Goal: Information Seeking & Learning: Learn about a topic

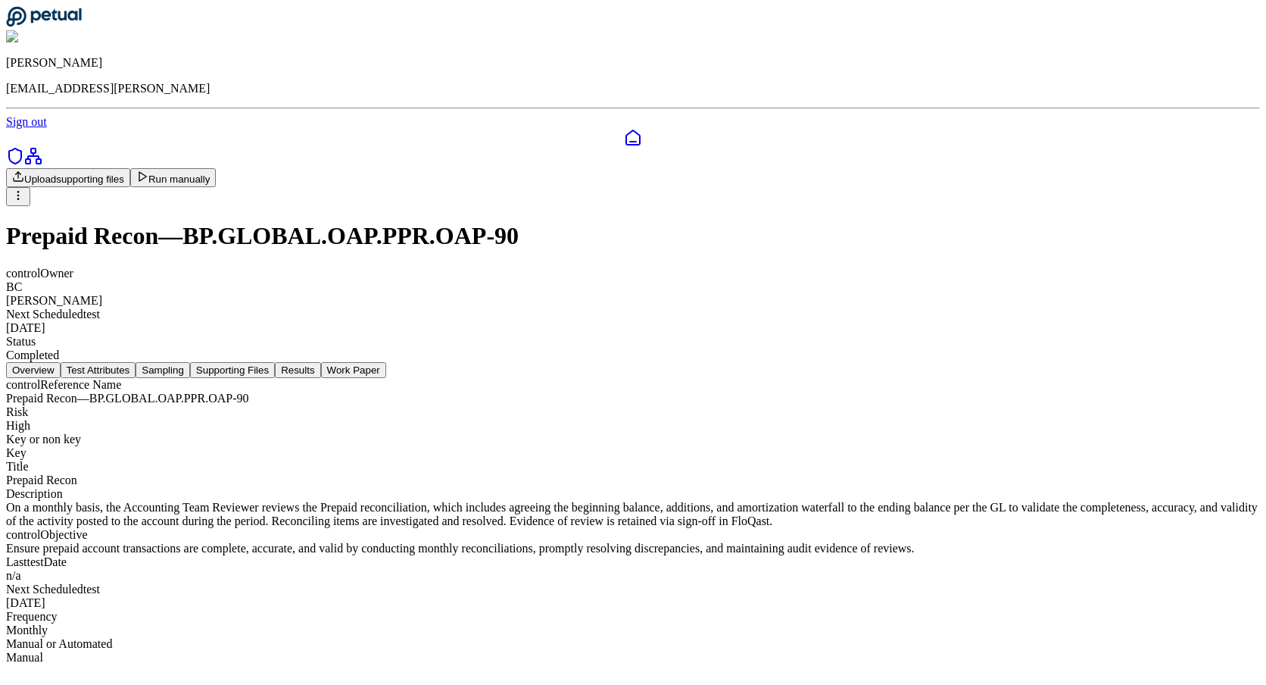
click at [386, 362] on button "Work Paper" at bounding box center [353, 370] width 65 height 16
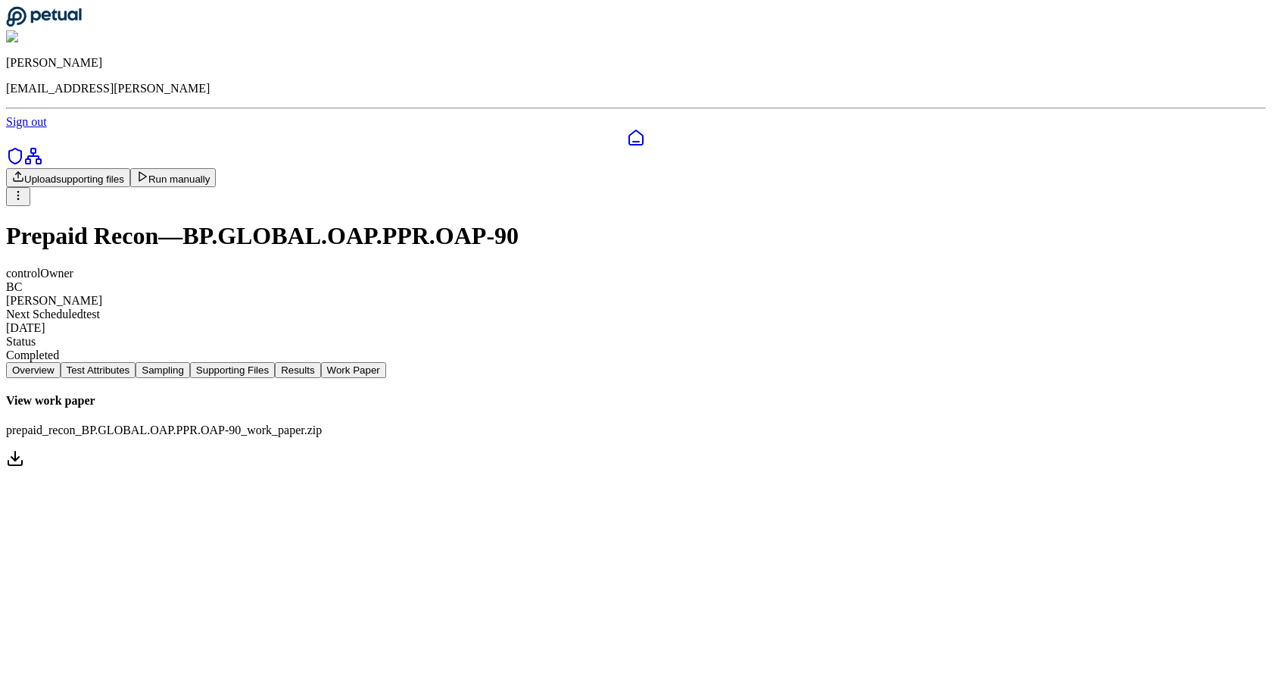
click at [386, 362] on button "Work Paper" at bounding box center [353, 370] width 65 height 16
click at [627, 129] on icon at bounding box center [636, 138] width 18 height 18
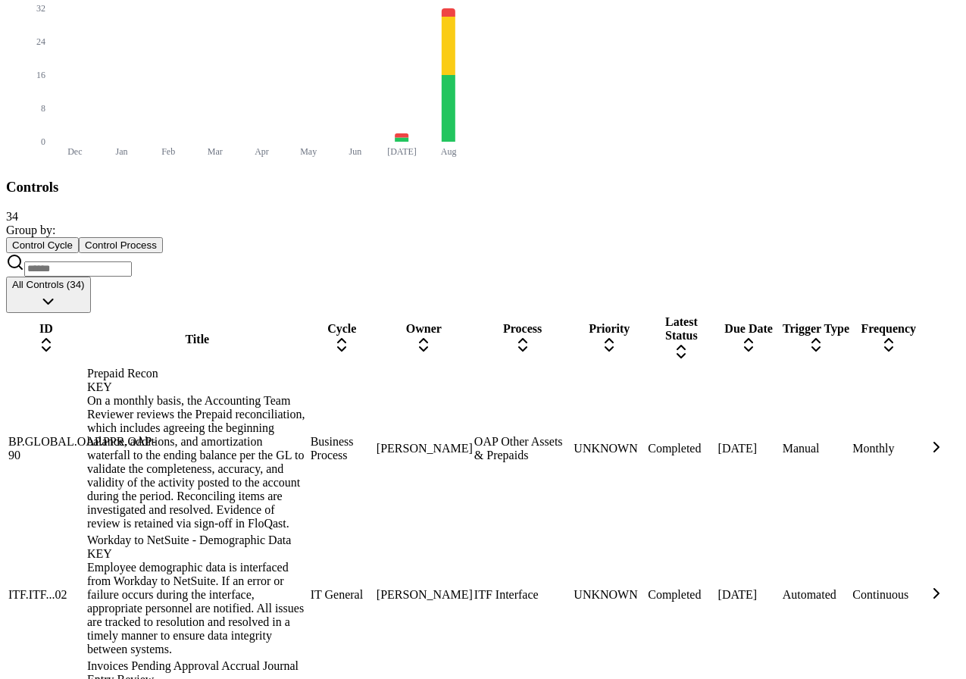
scroll to position [694, 0]
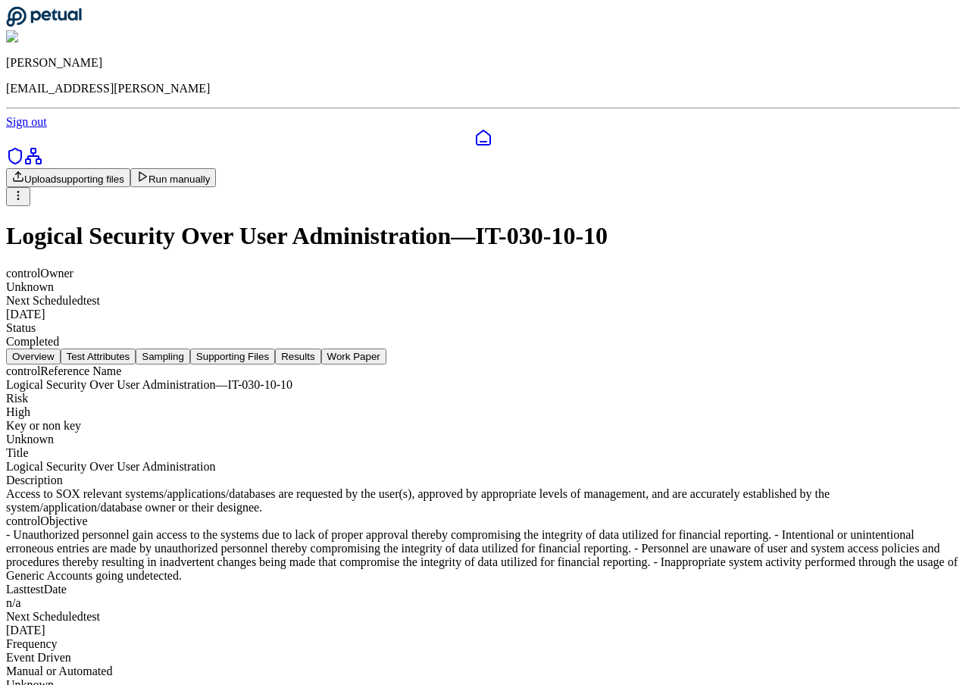
click at [386, 348] on button "Work Paper" at bounding box center [353, 356] width 65 height 16
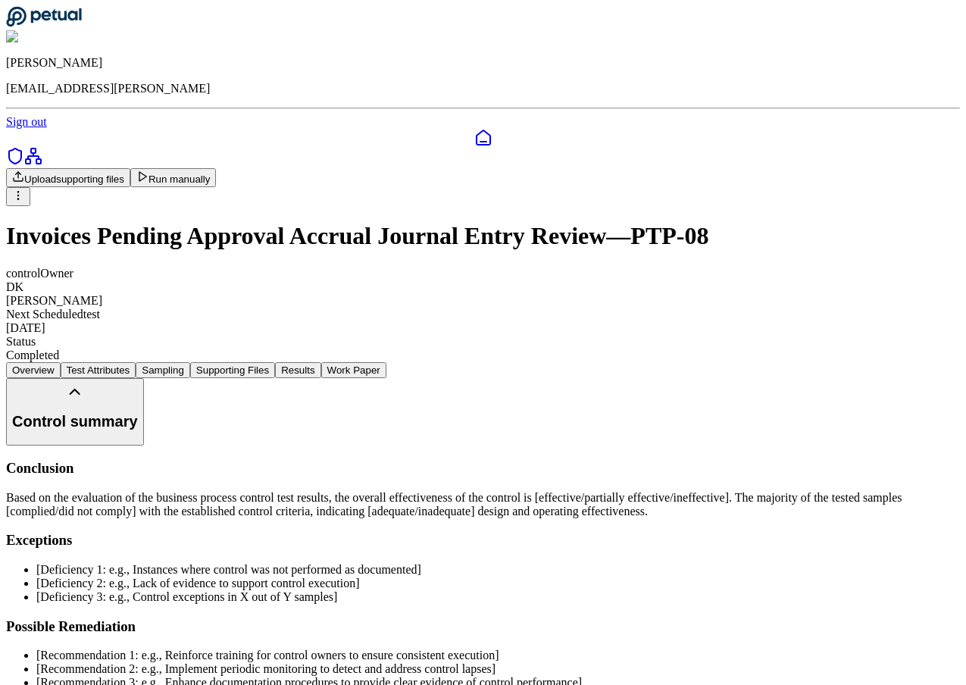
click at [386, 362] on button "Work Paper" at bounding box center [353, 370] width 65 height 16
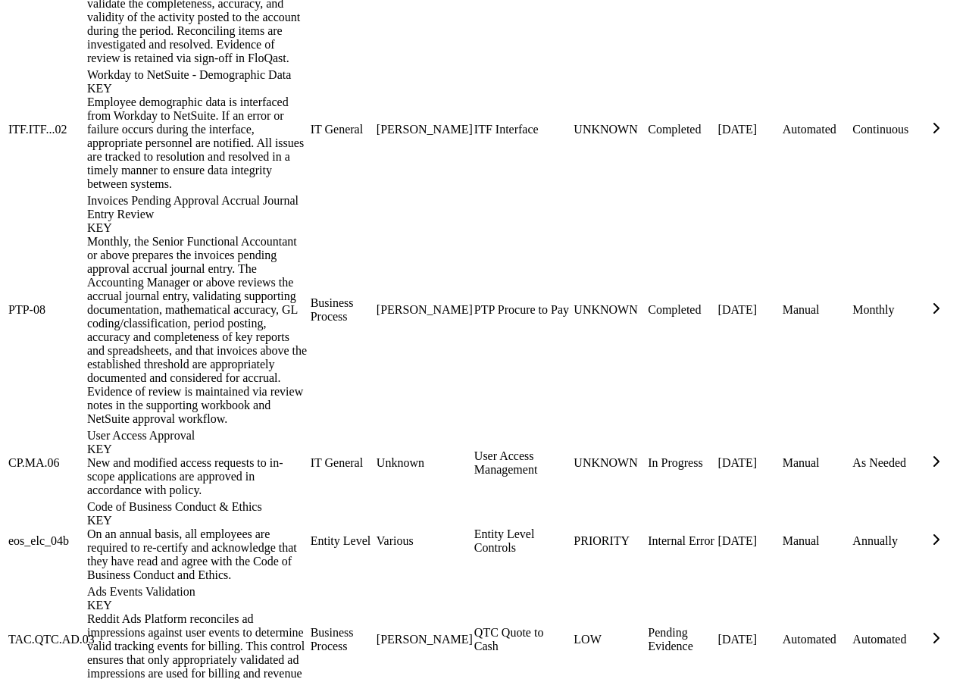
scroll to position [1122, 0]
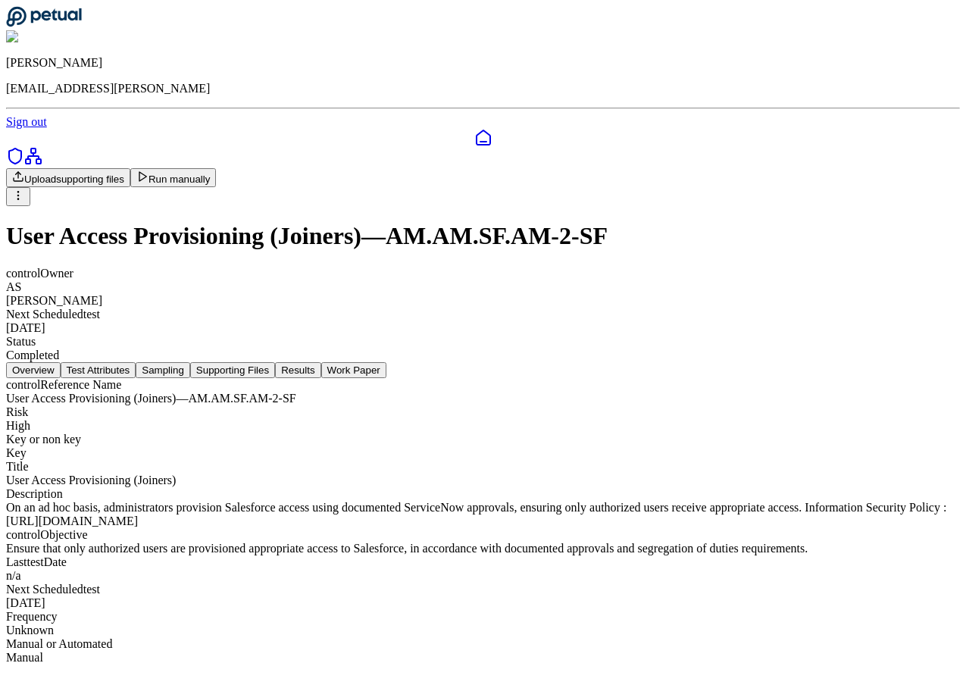
click at [386, 362] on button "Work Paper" at bounding box center [353, 370] width 65 height 16
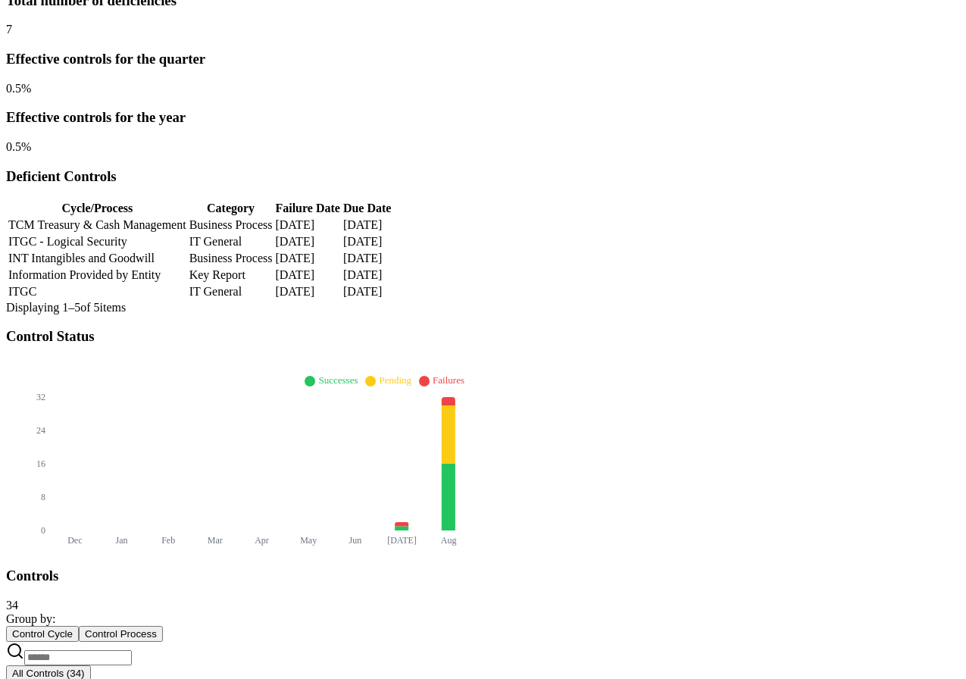
scroll to position [310, 0]
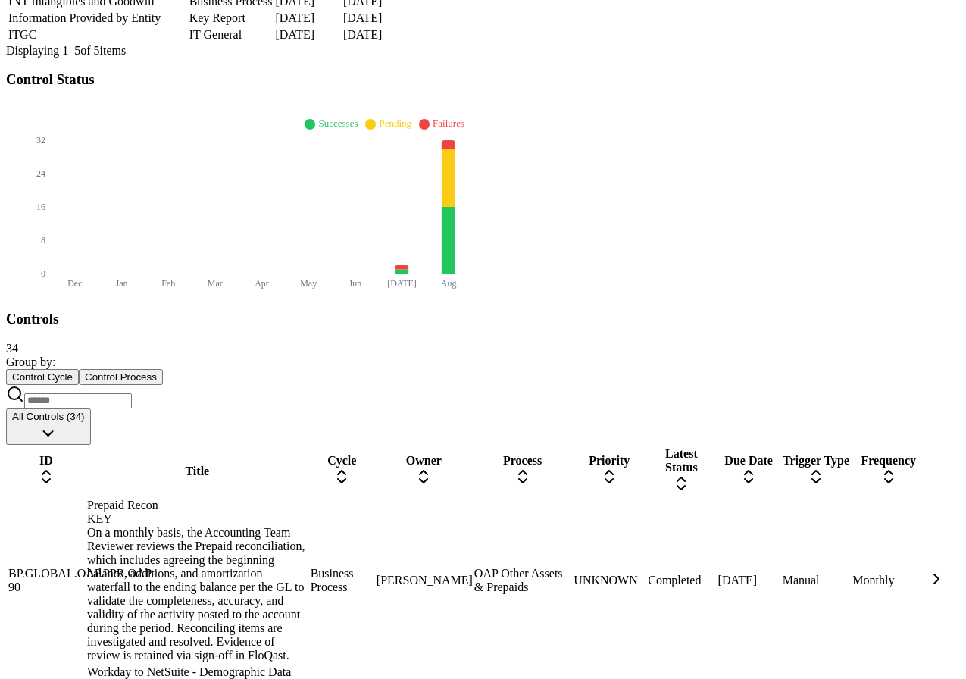
scroll to position [533, 0]
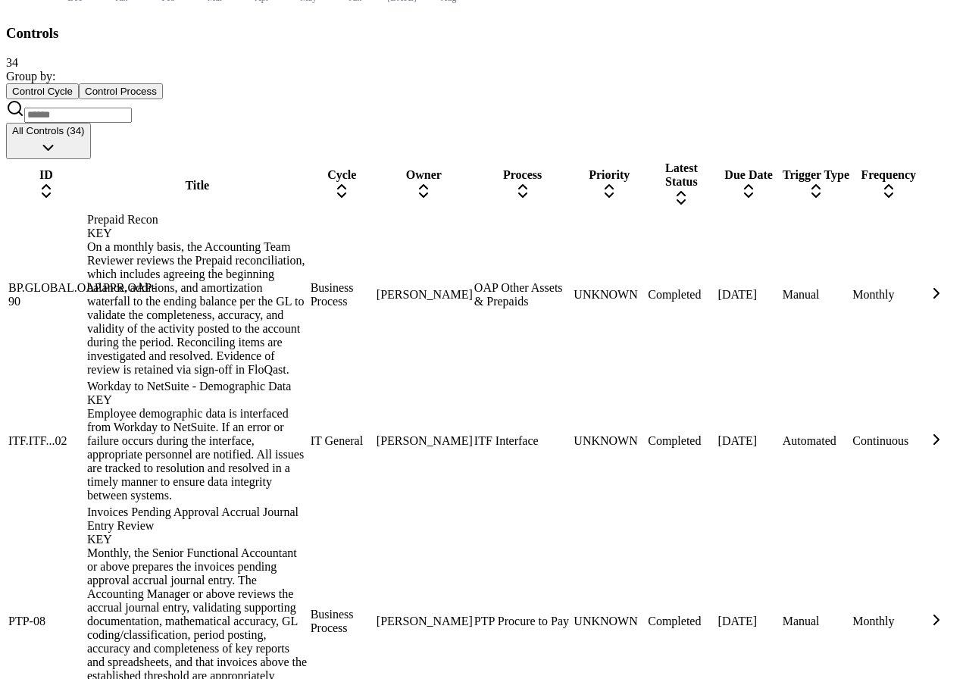
scroll to position [828, 0]
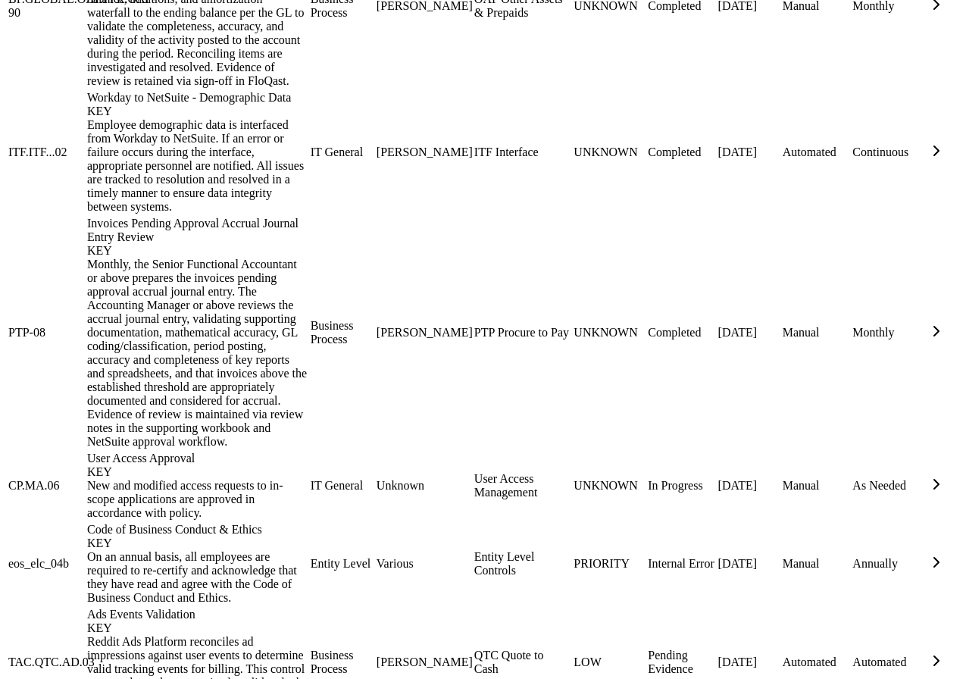
scroll to position [1101, 0]
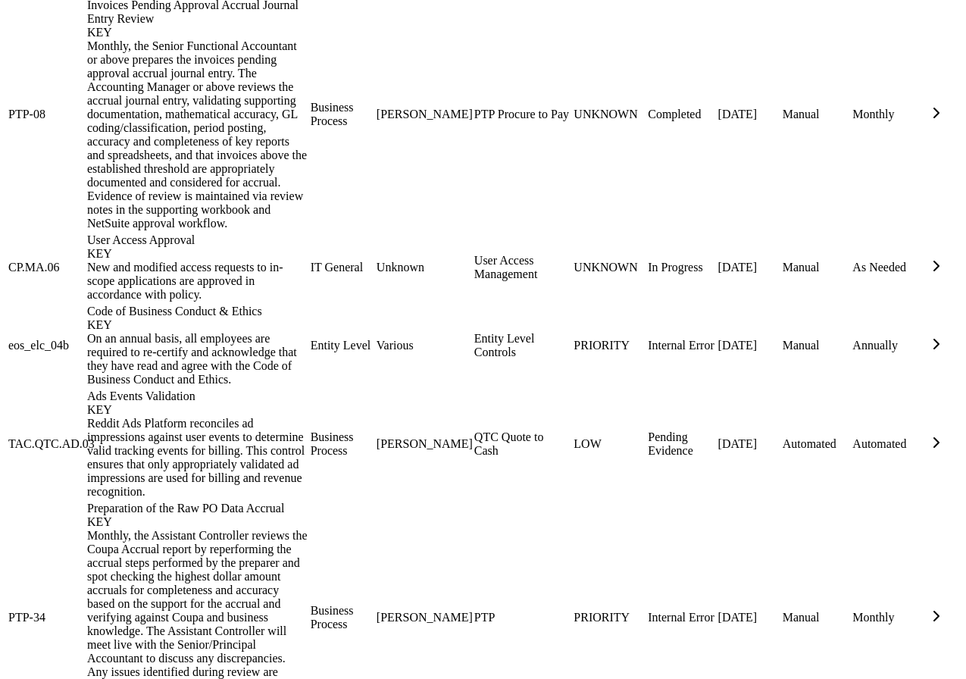
scroll to position [1353, 0]
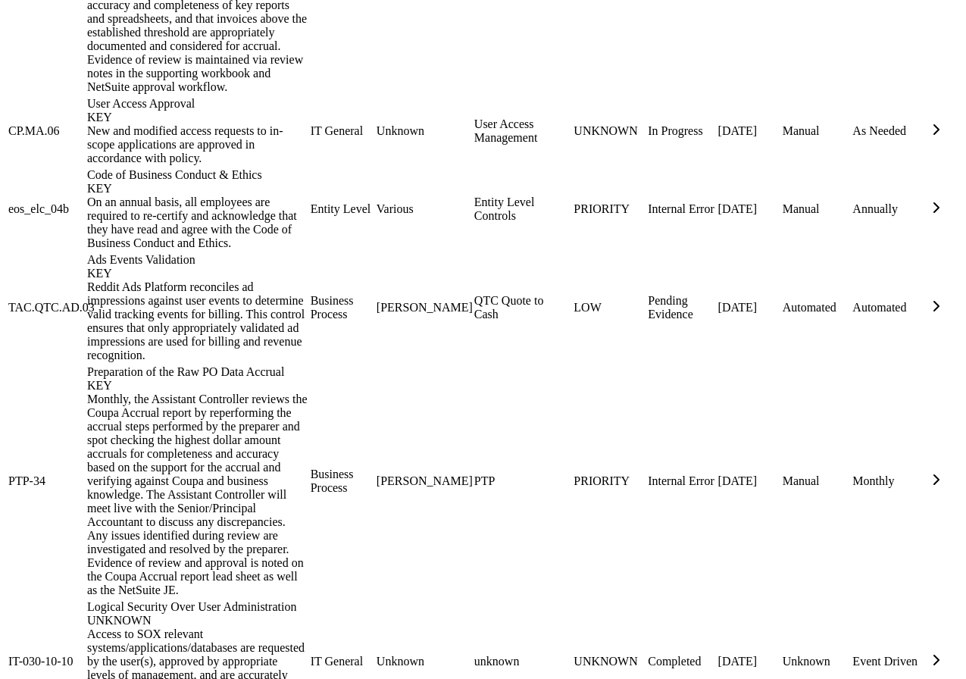
scroll to position [1627, 0]
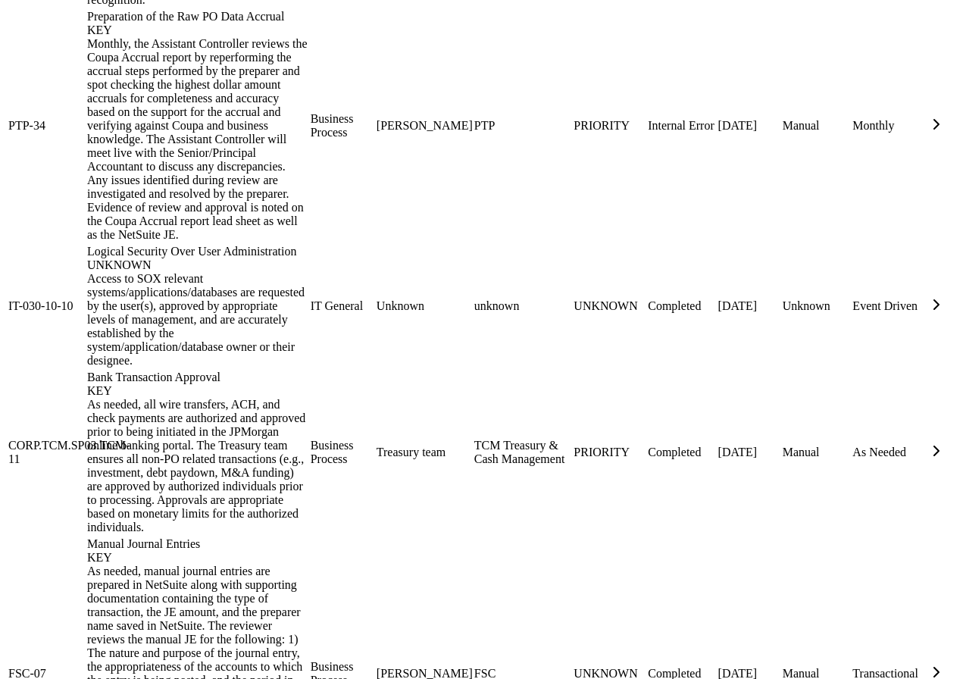
scroll to position [1813, 0]
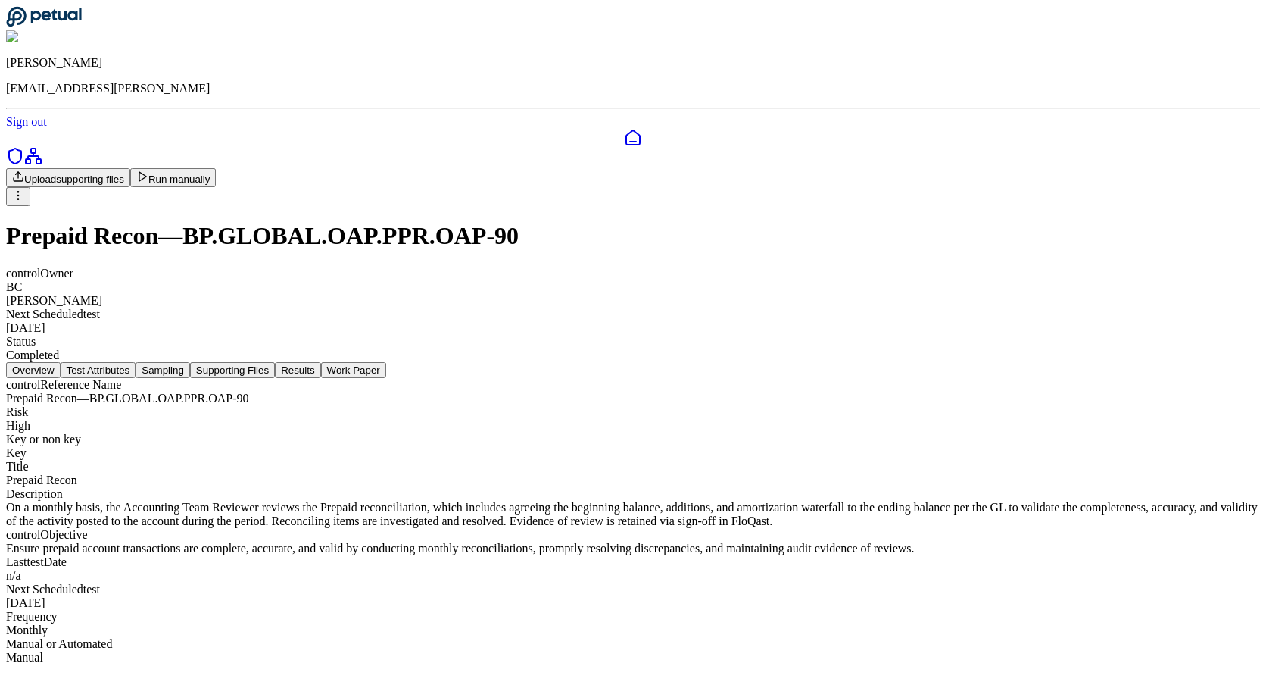
click at [386, 362] on button "Work Paper" at bounding box center [353, 370] width 65 height 16
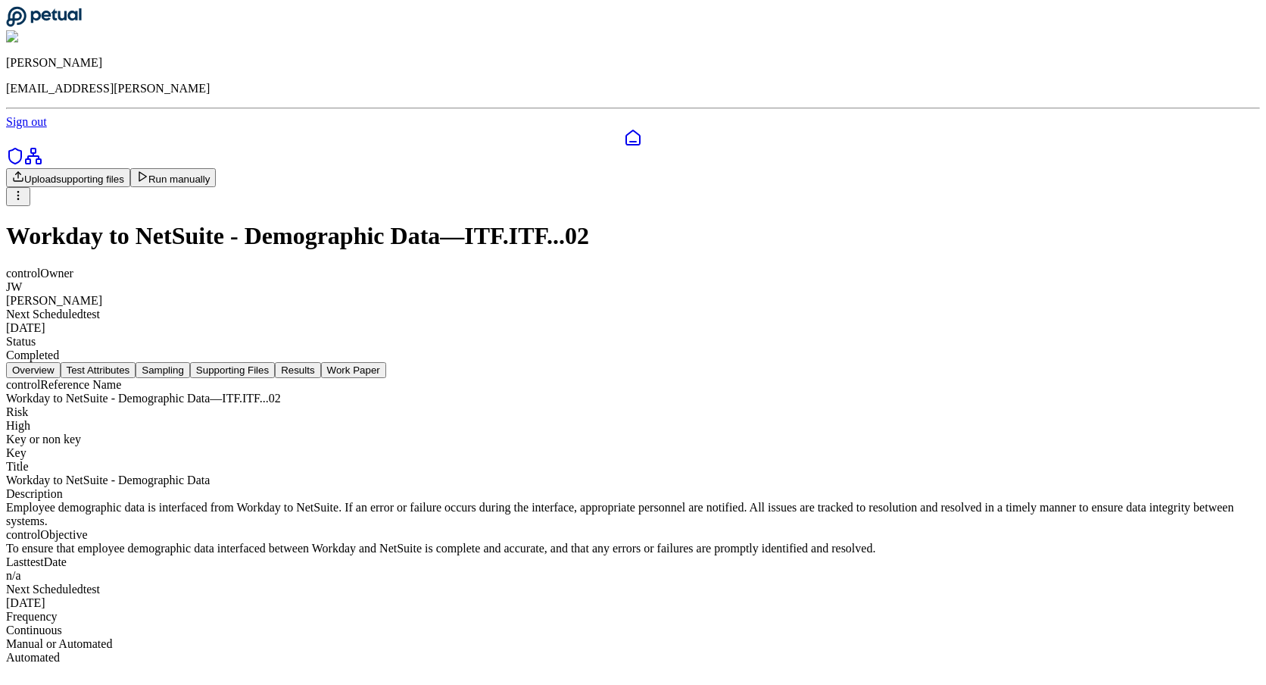
click at [386, 362] on button "Work Paper" at bounding box center [353, 370] width 65 height 16
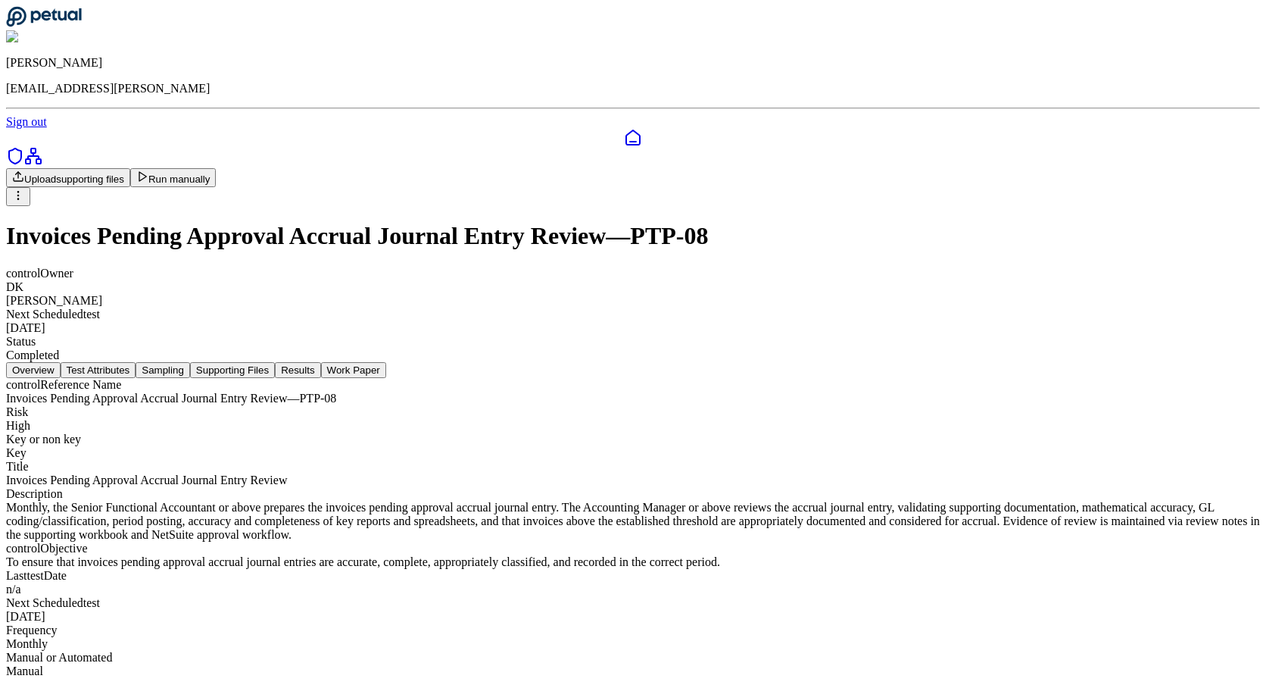
click at [386, 362] on button "Work Paper" at bounding box center [353, 370] width 65 height 16
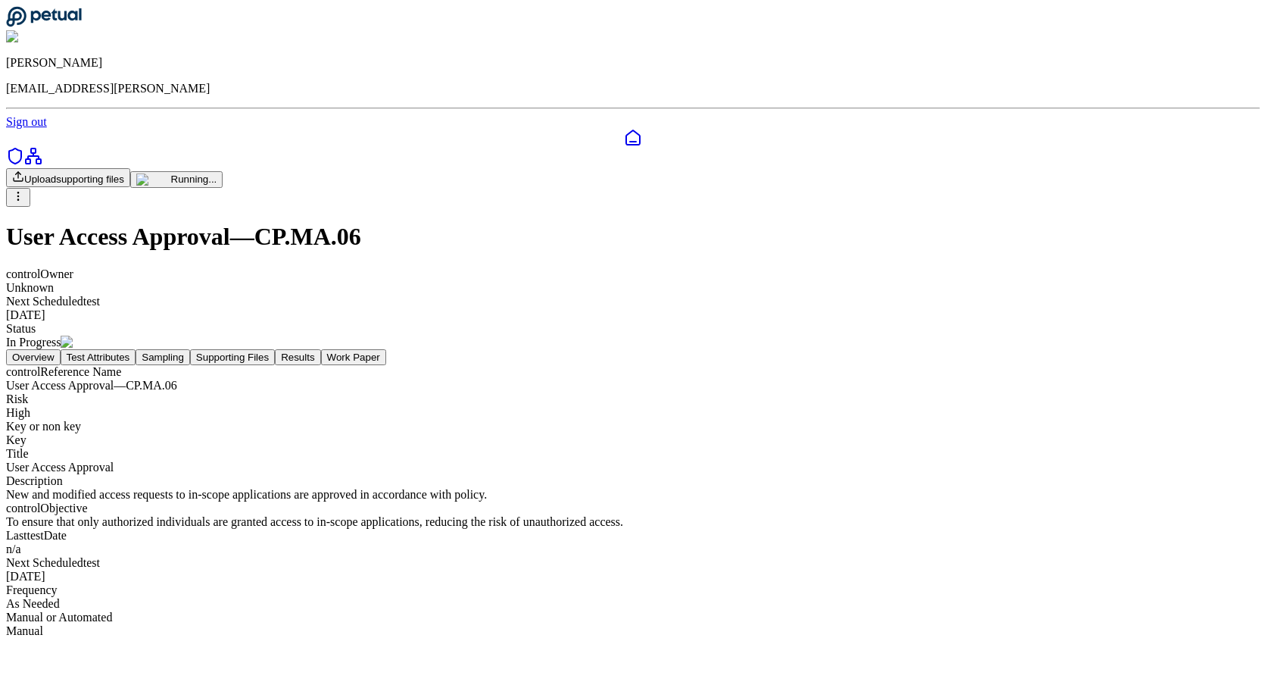
click at [386, 349] on button "Work Paper" at bounding box center [353, 357] width 65 height 16
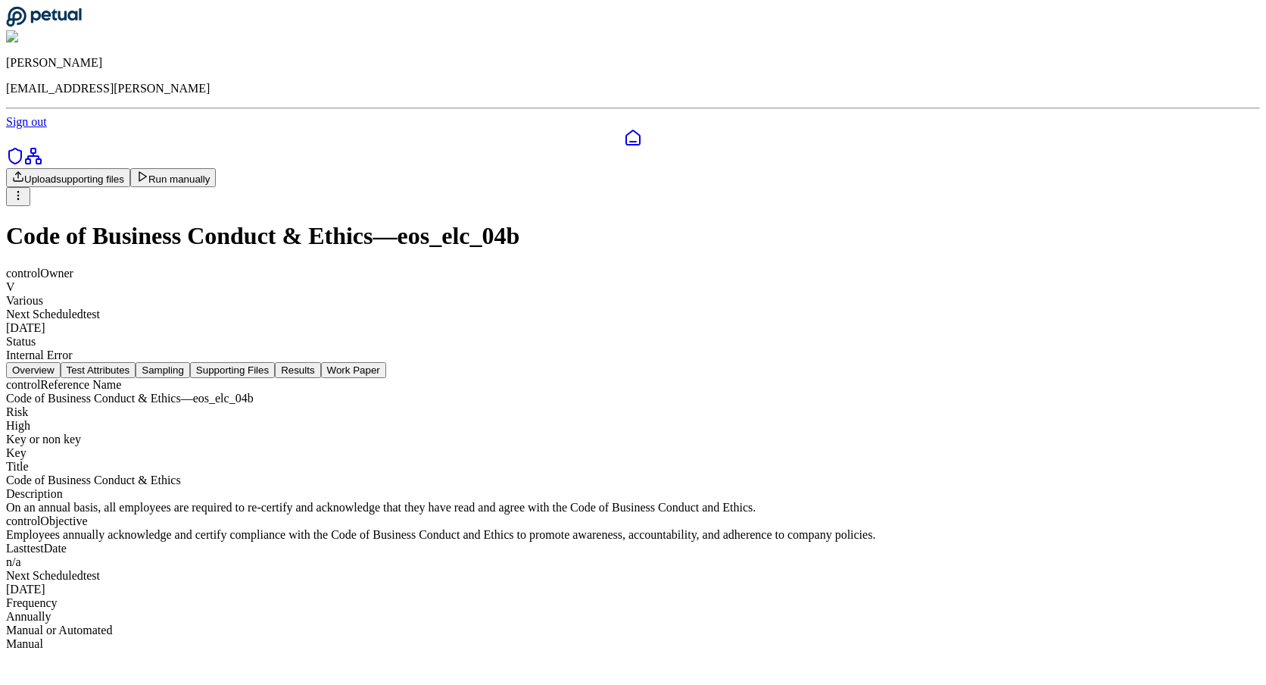
click at [386, 362] on button "Work Paper" at bounding box center [353, 370] width 65 height 16
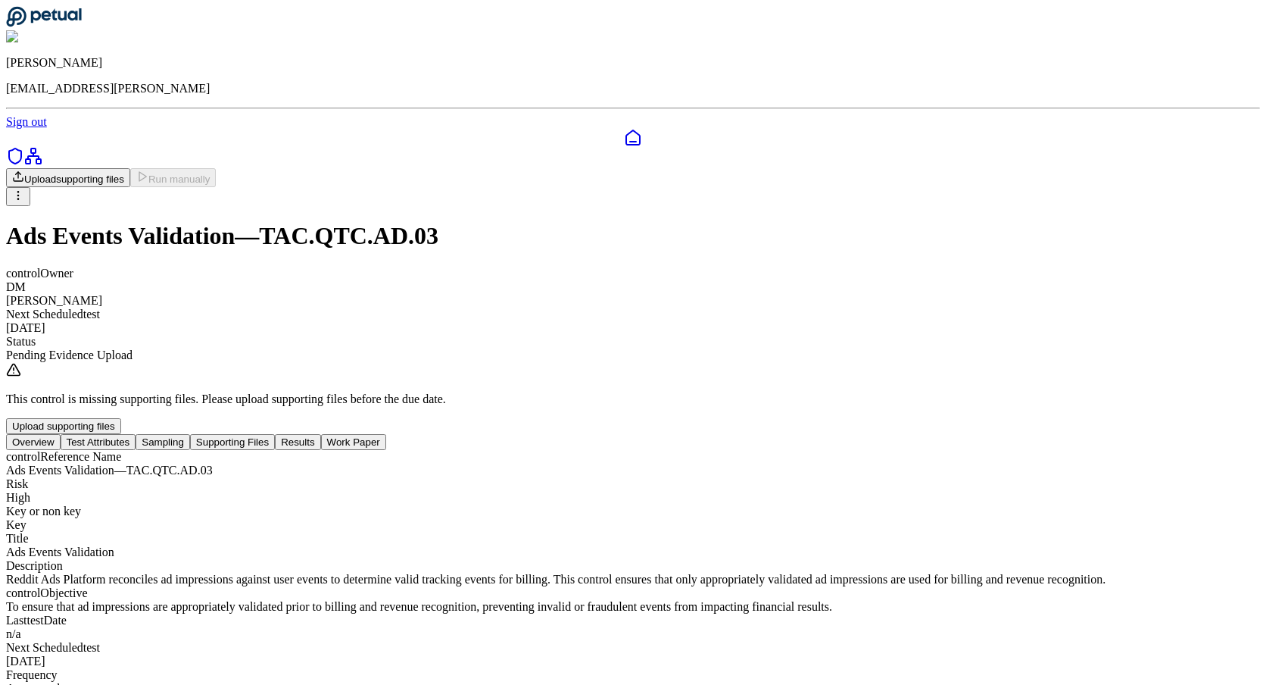
click at [759, 362] on div "This control is missing supporting files. Please upload supporting files before…" at bounding box center [633, 398] width 1254 height 72
click at [386, 434] on button "Work Paper" at bounding box center [353, 442] width 65 height 16
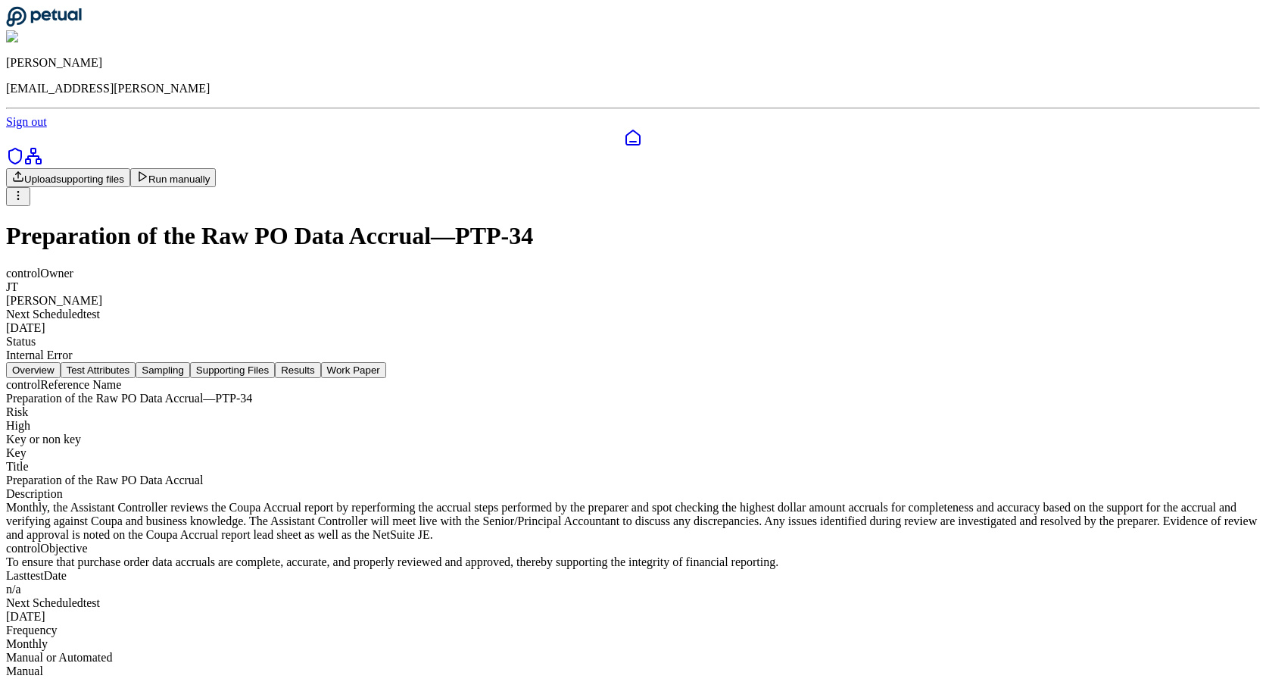
click at [386, 362] on button "Work Paper" at bounding box center [353, 370] width 65 height 16
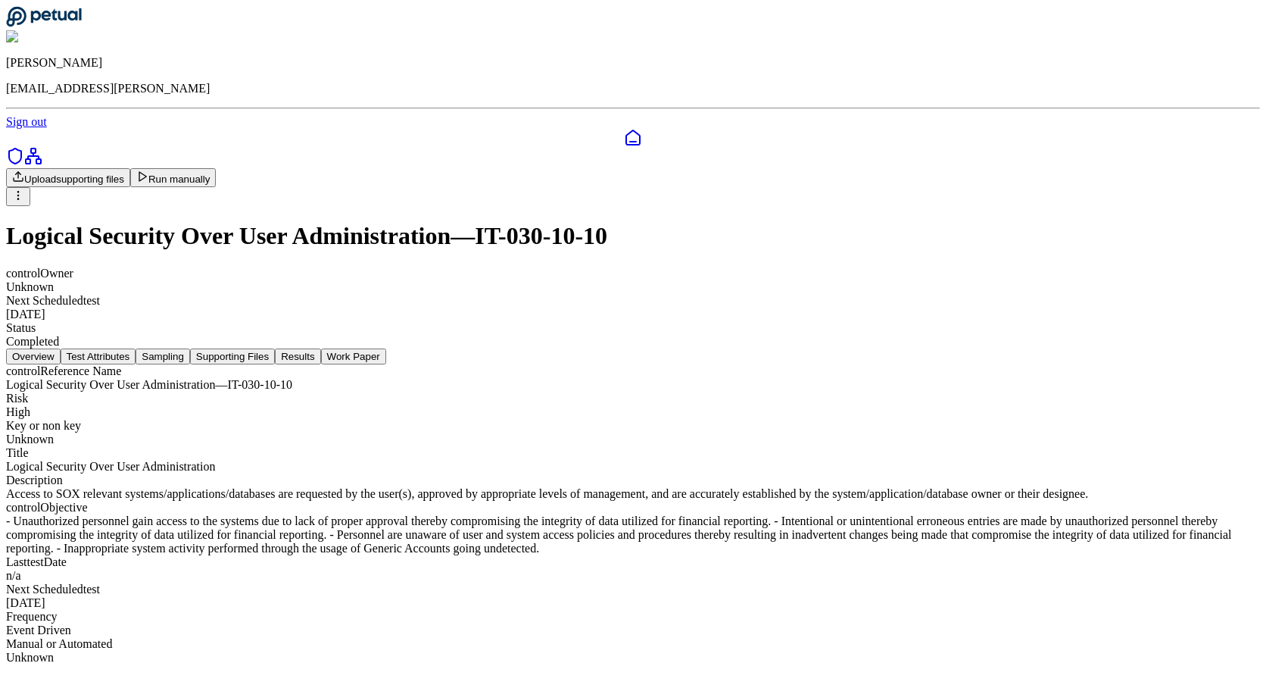
click at [386, 348] on button "Work Paper" at bounding box center [353, 356] width 65 height 16
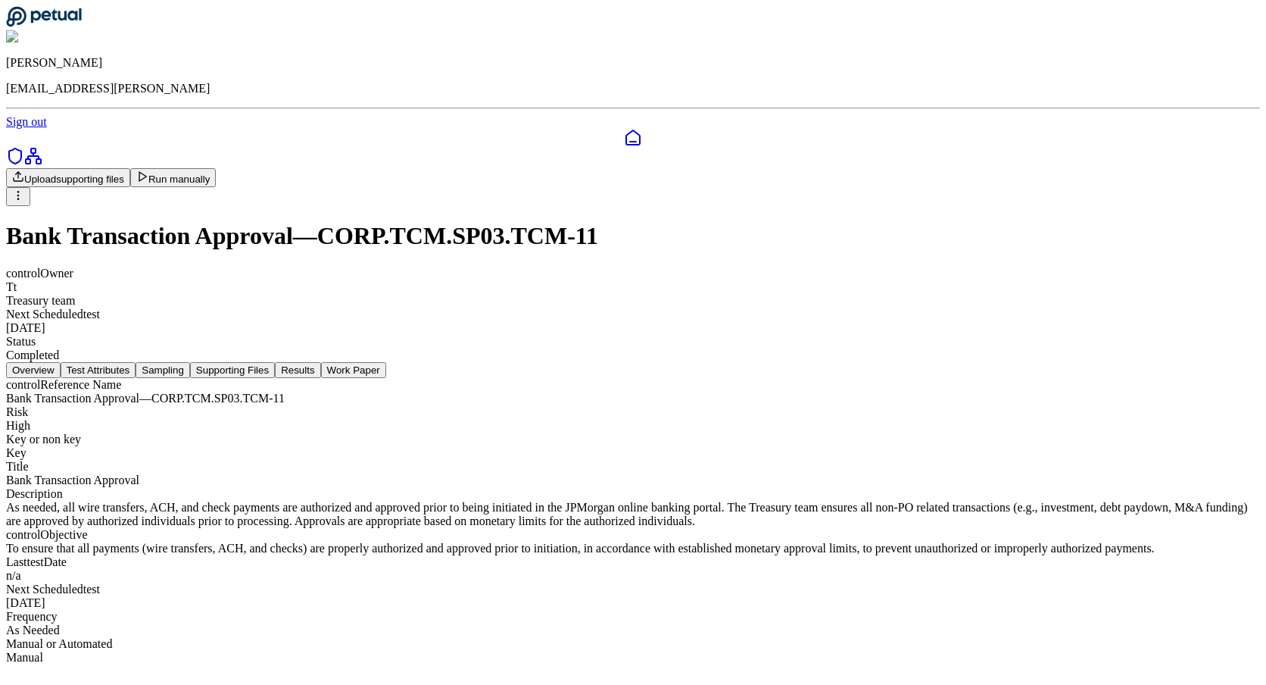
click at [386, 362] on button "Work Paper" at bounding box center [353, 370] width 65 height 16
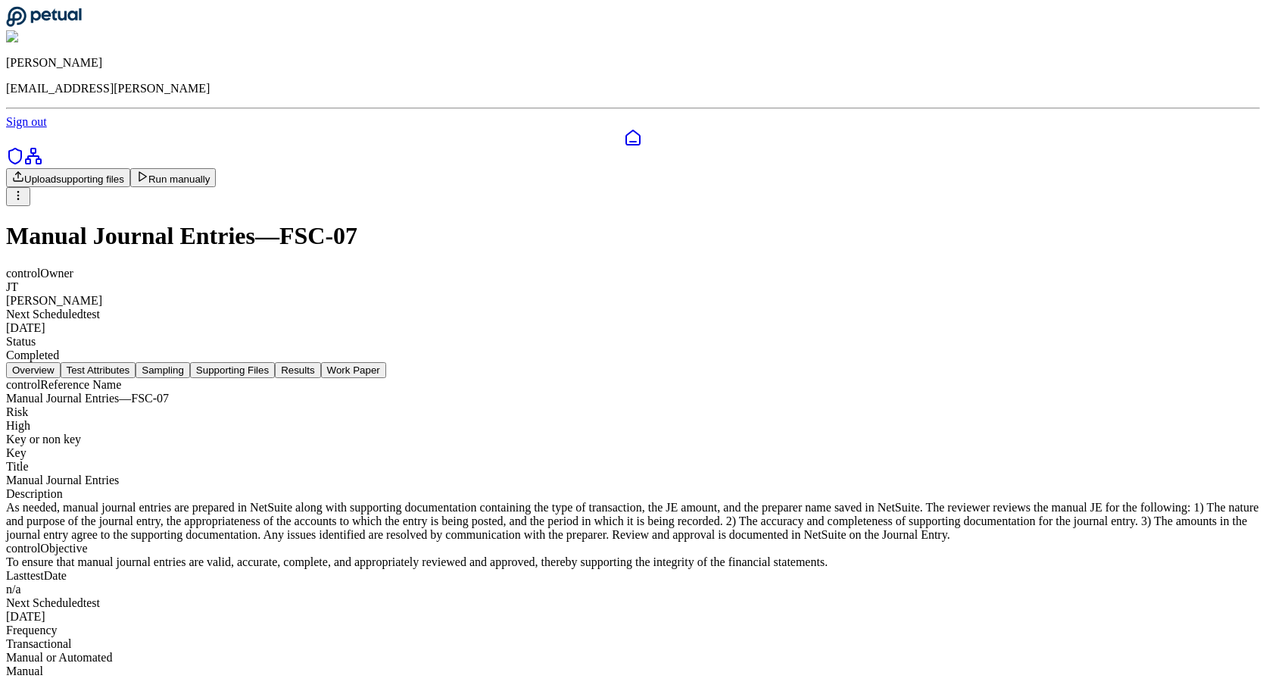
click at [386, 362] on button "Work Paper" at bounding box center [353, 370] width 65 height 16
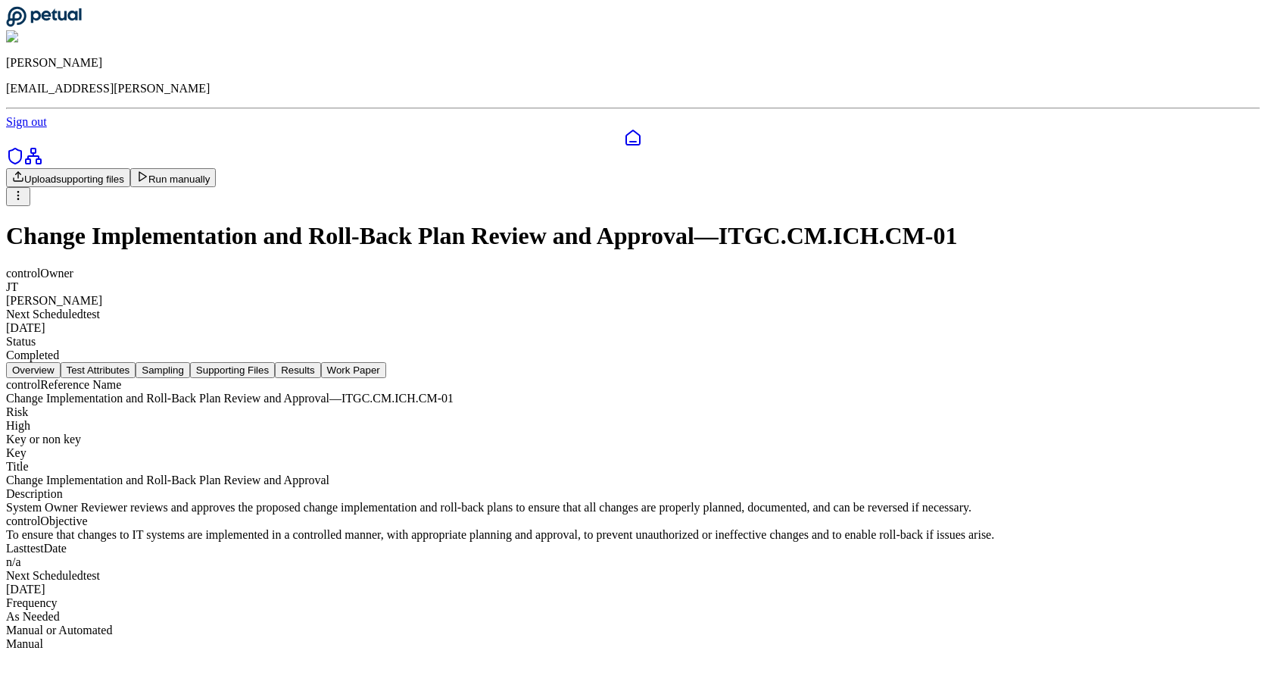
click at [386, 362] on button "Work Paper" at bounding box center [353, 370] width 65 height 16
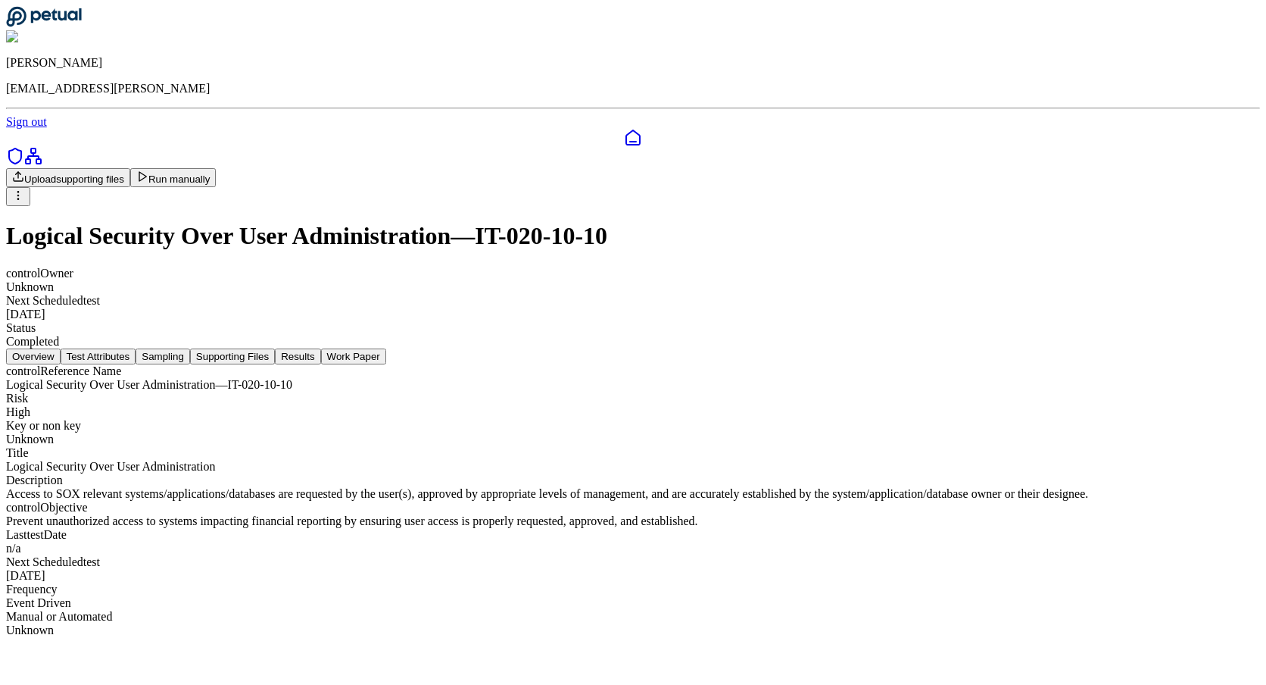
click at [386, 348] on button "Work Paper" at bounding box center [353, 356] width 65 height 16
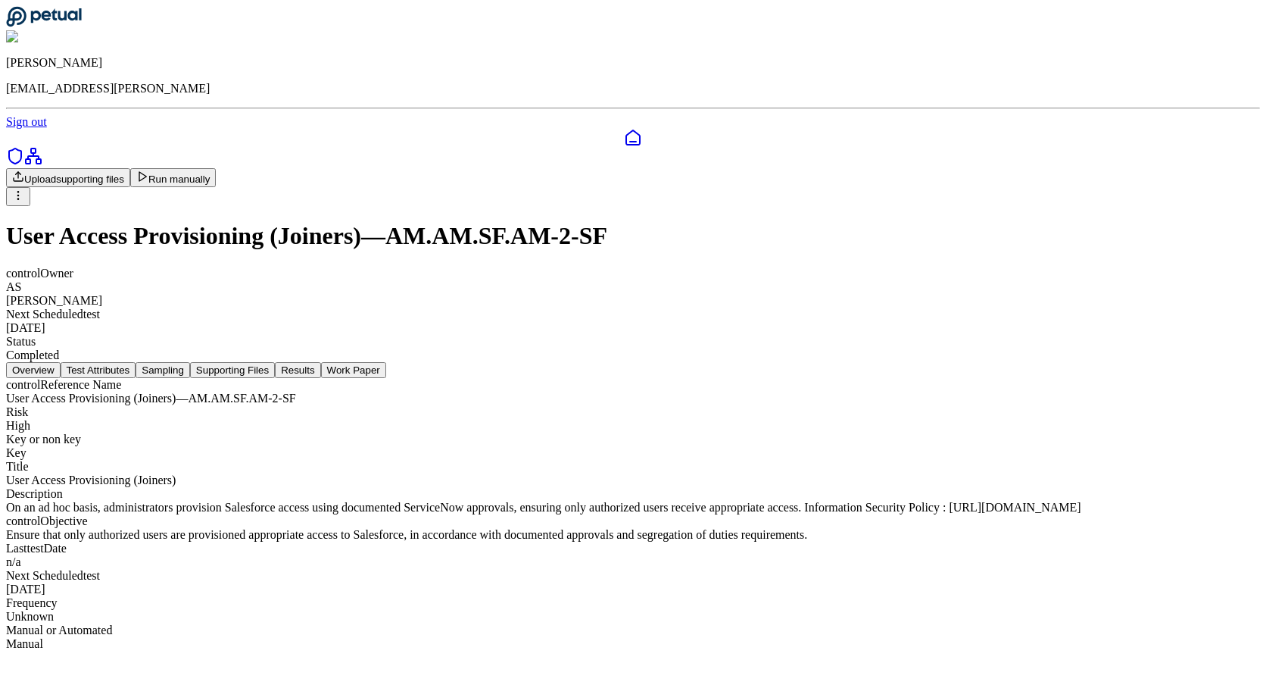
click at [386, 362] on button "Work Paper" at bounding box center [353, 370] width 65 height 16
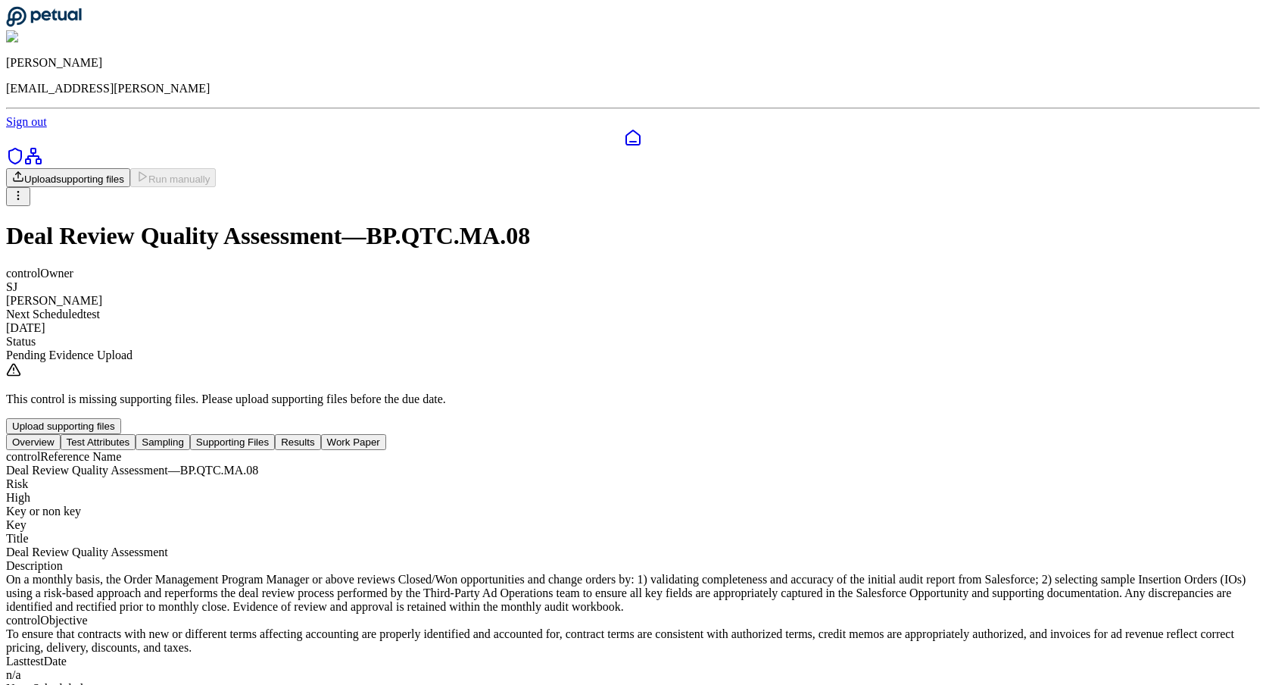
click at [386, 434] on button "Work Paper" at bounding box center [353, 442] width 65 height 16
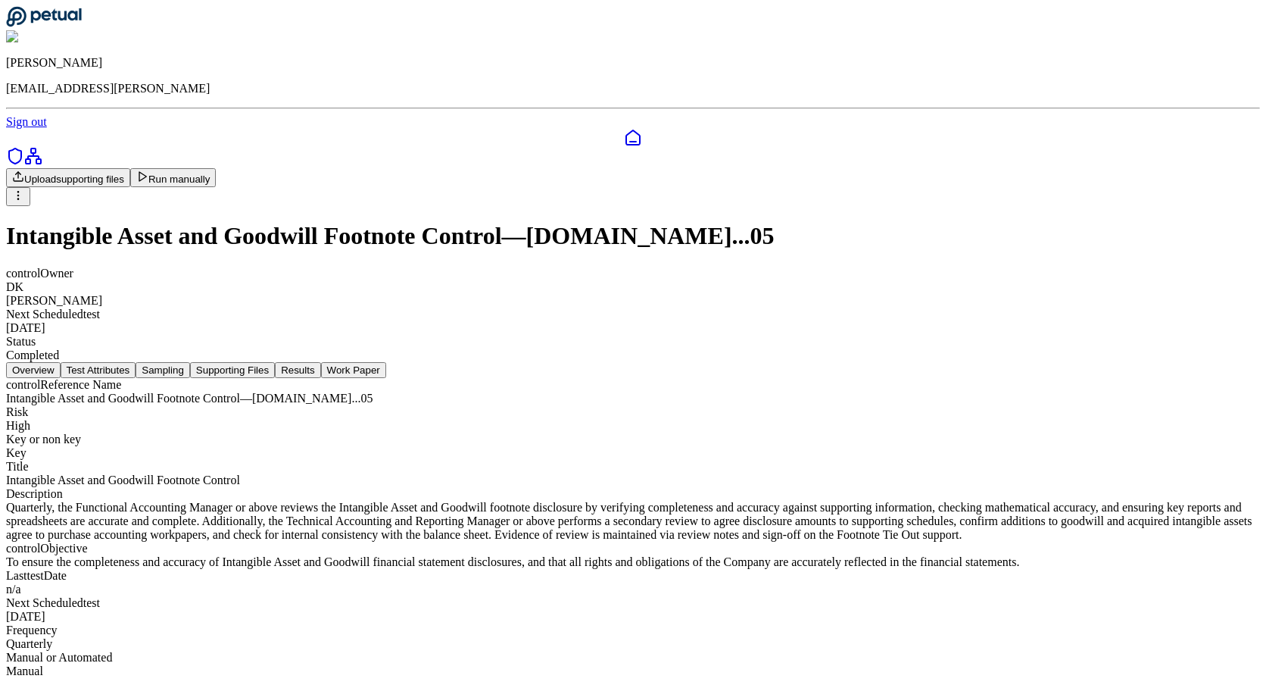
click at [386, 362] on button "Work Paper" at bounding box center [353, 370] width 65 height 16
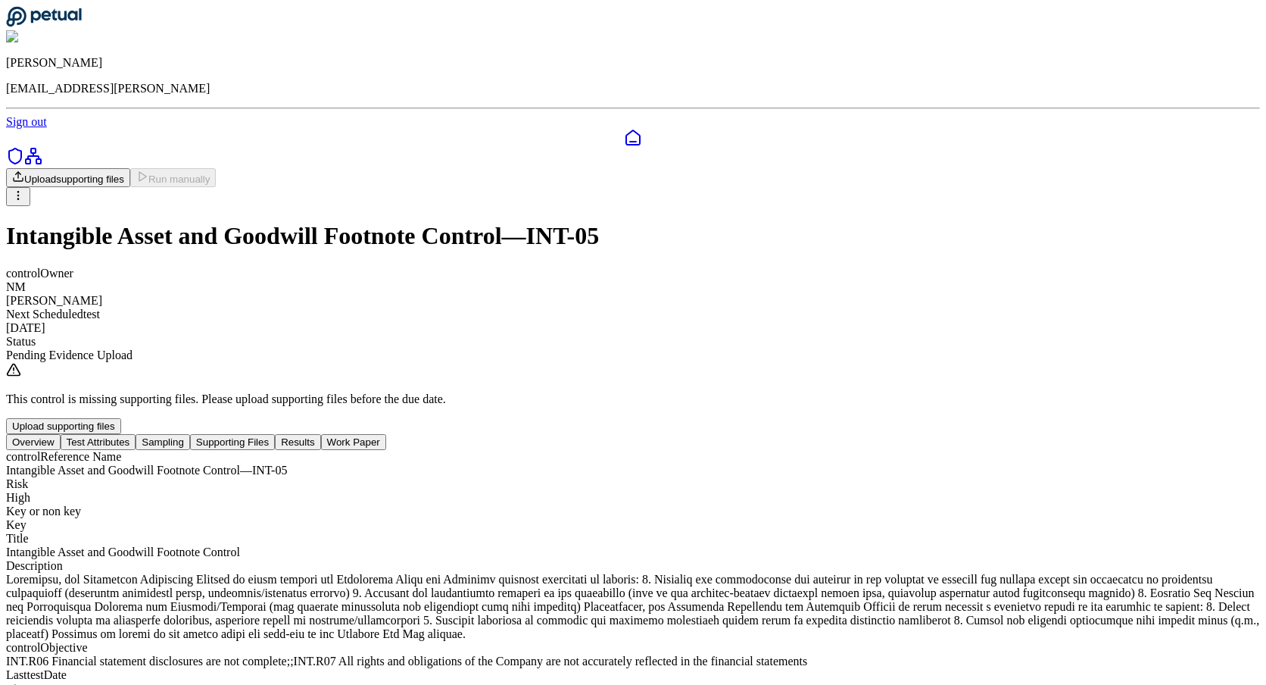
click at [386, 434] on button "Work Paper" at bounding box center [353, 442] width 65 height 16
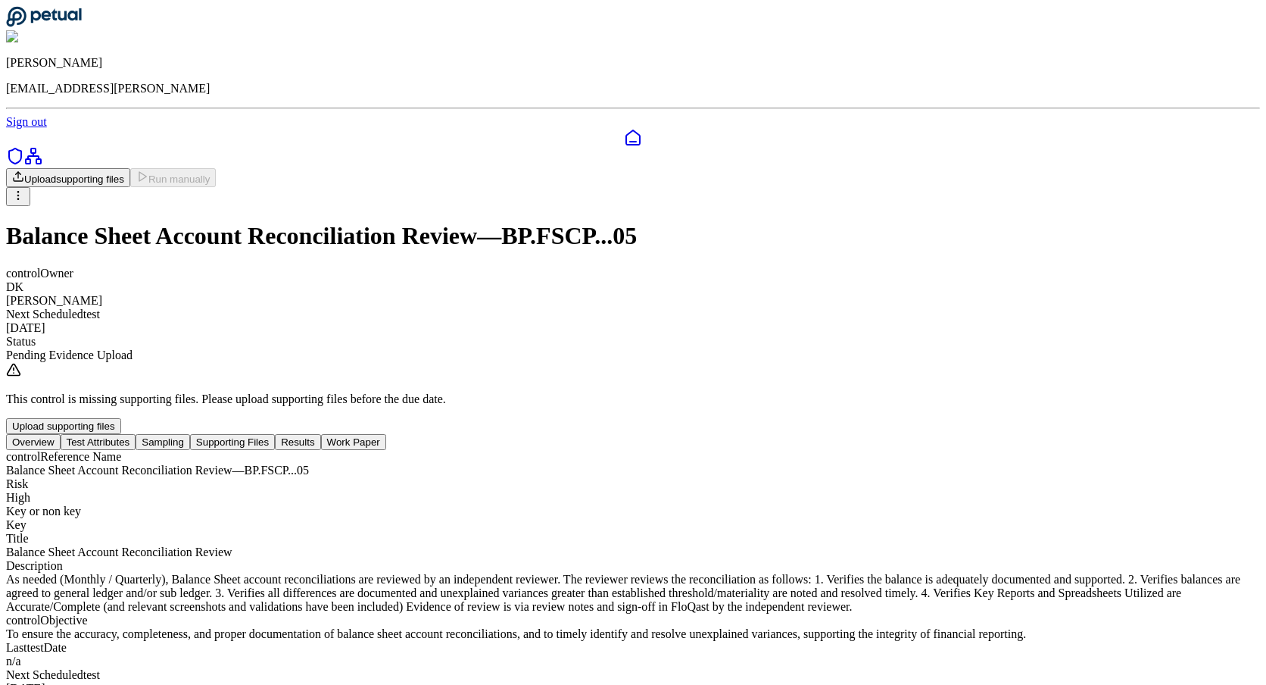
click at [386, 434] on button "Work Paper" at bounding box center [353, 442] width 65 height 16
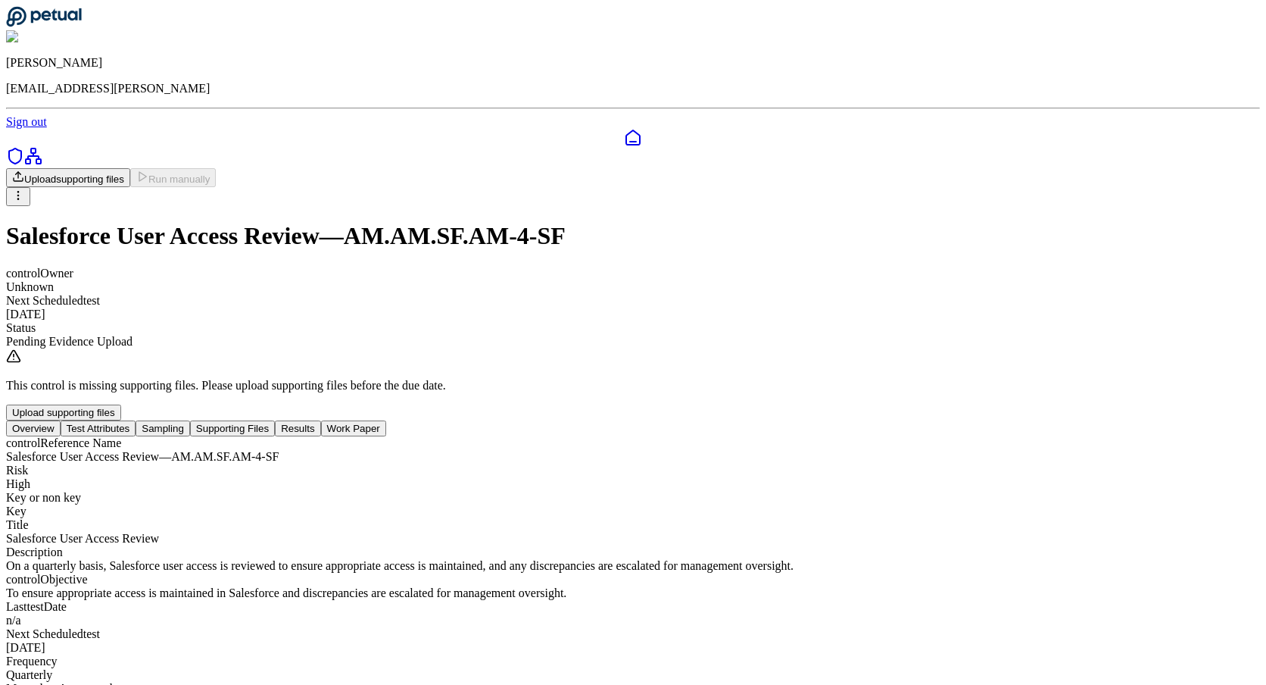
click at [386, 420] on button "Work Paper" at bounding box center [353, 428] width 65 height 16
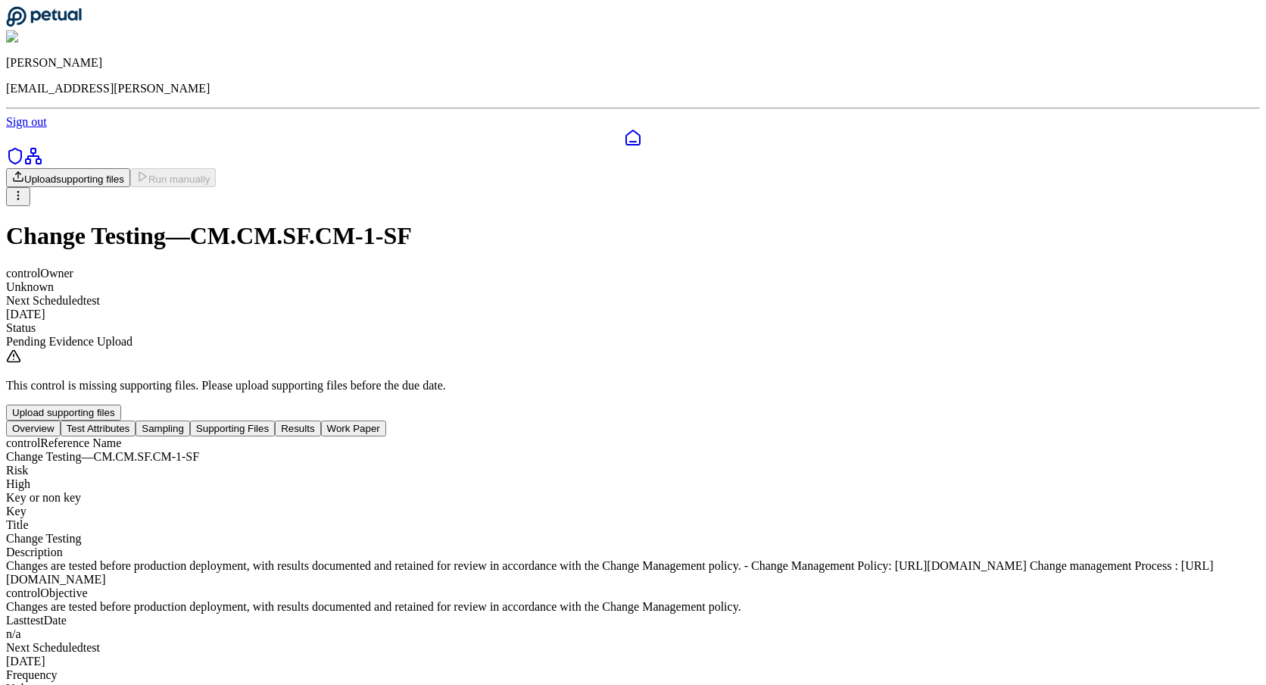
click at [386, 420] on button "Work Paper" at bounding box center [353, 428] width 65 height 16
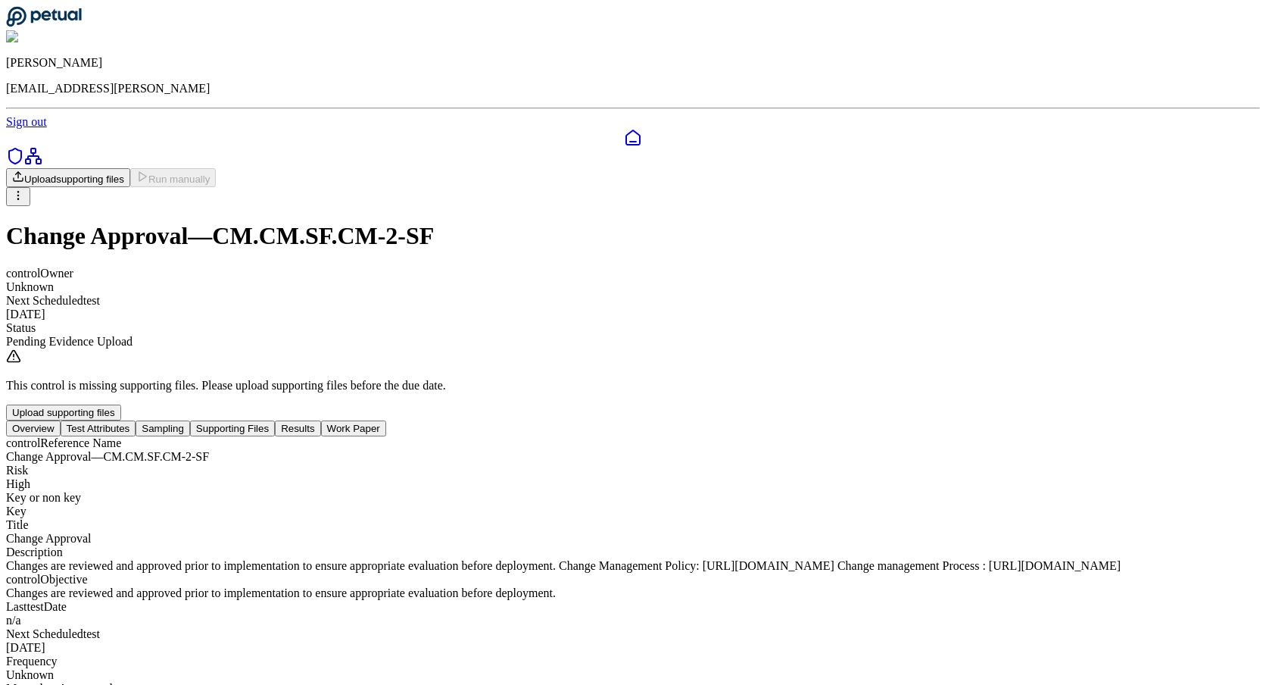
click at [386, 420] on button "Work Paper" at bounding box center [353, 428] width 65 height 16
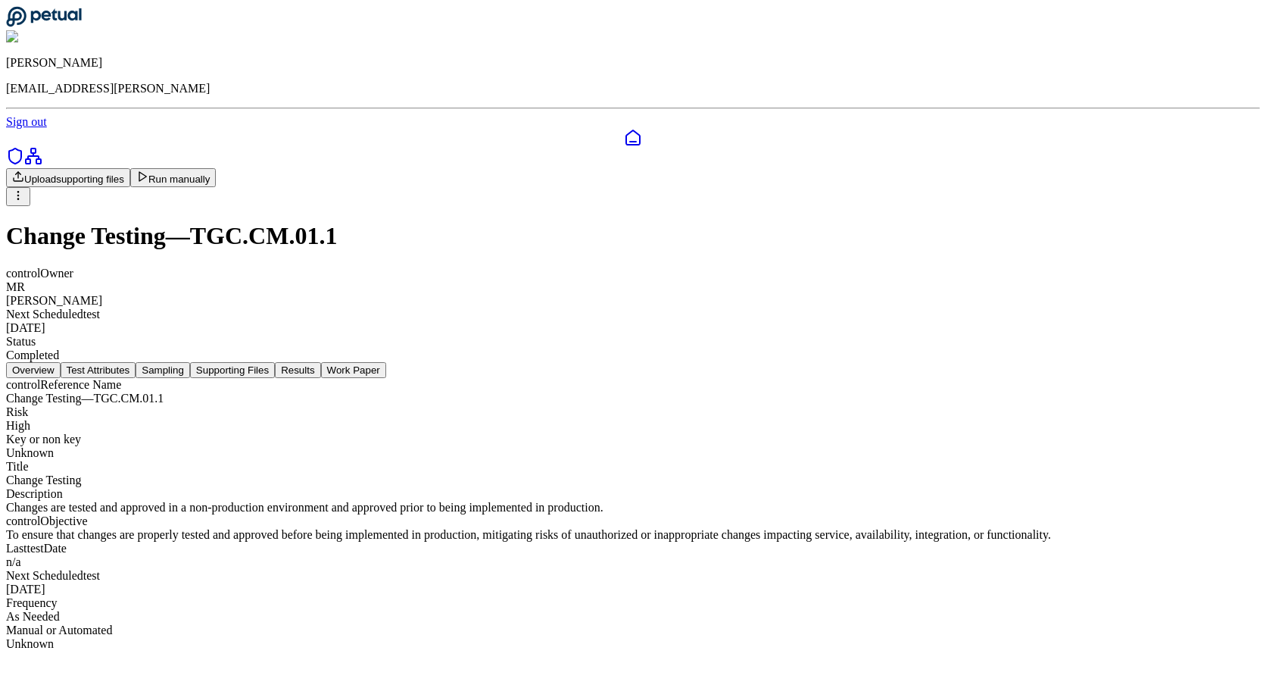
click at [386, 362] on button "Work Paper" at bounding box center [353, 370] width 65 height 16
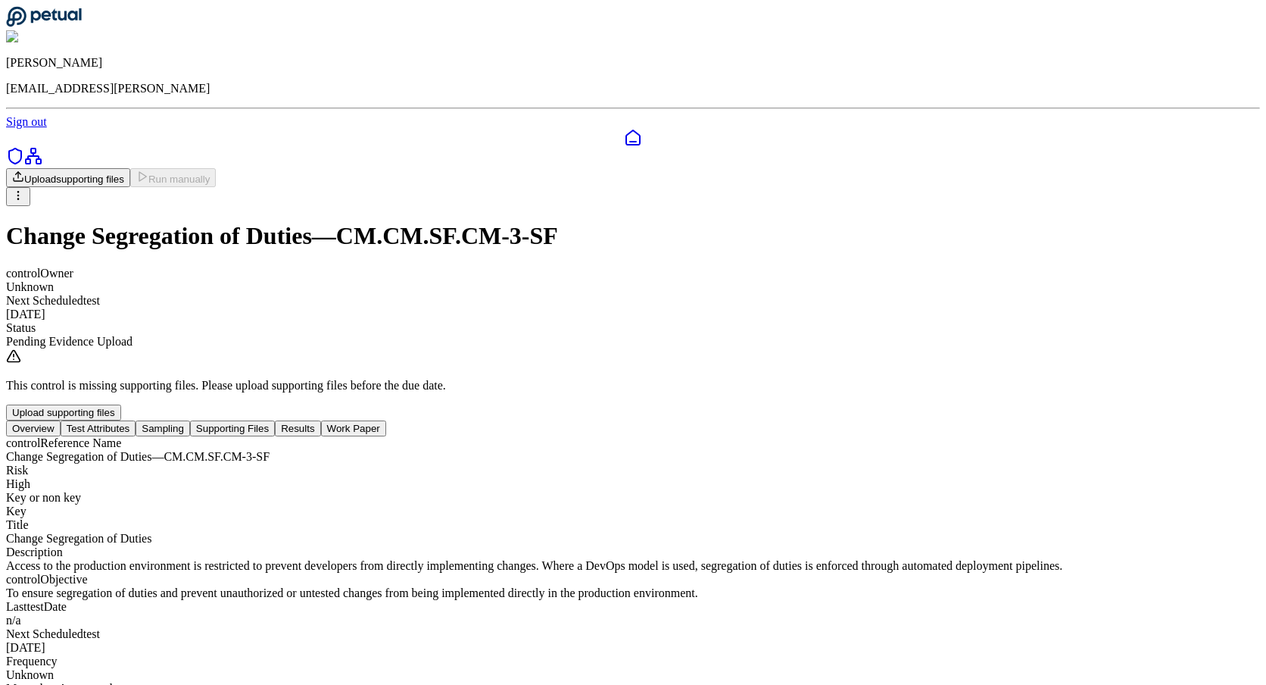
click at [386, 420] on button "Work Paper" at bounding box center [353, 428] width 65 height 16
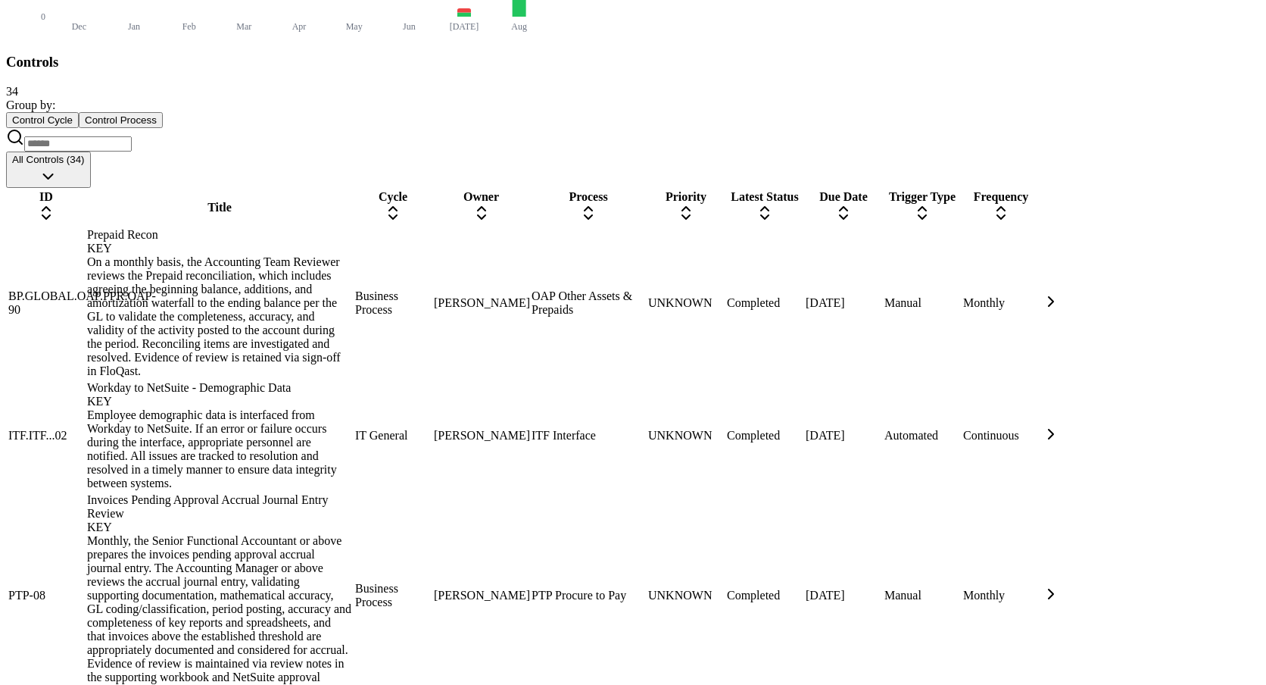
scroll to position [805, 0]
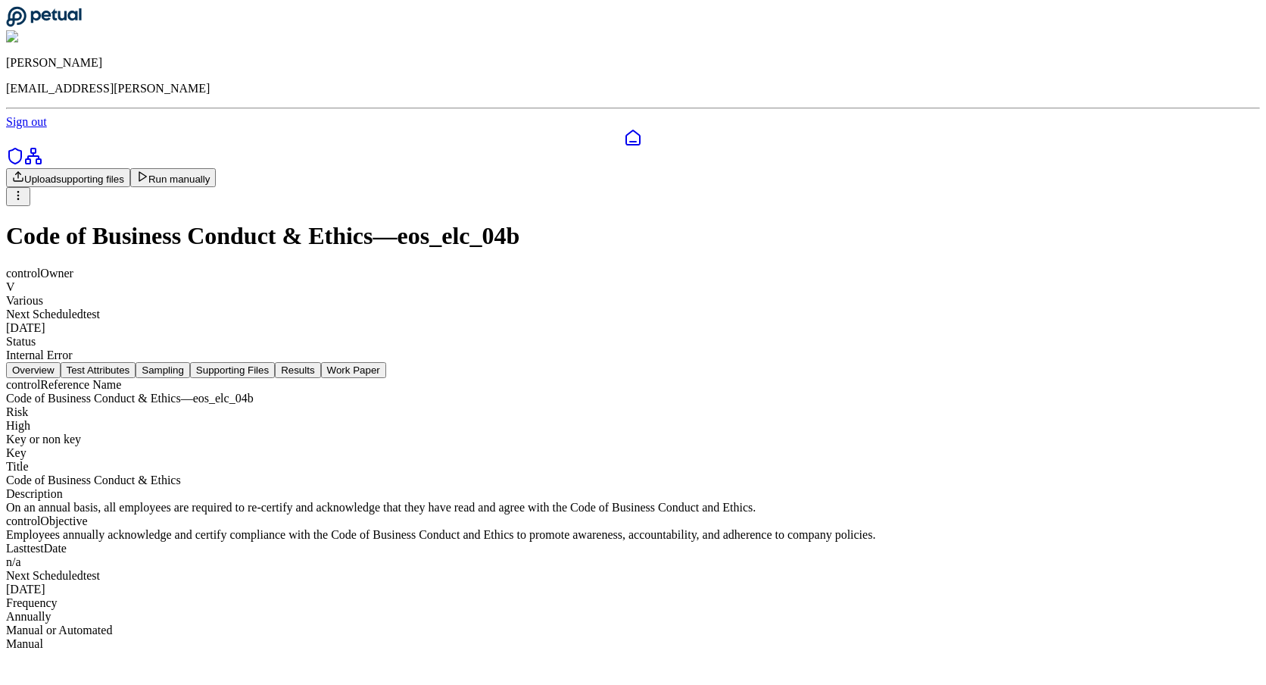
click at [320, 362] on button "Results" at bounding box center [297, 370] width 45 height 16
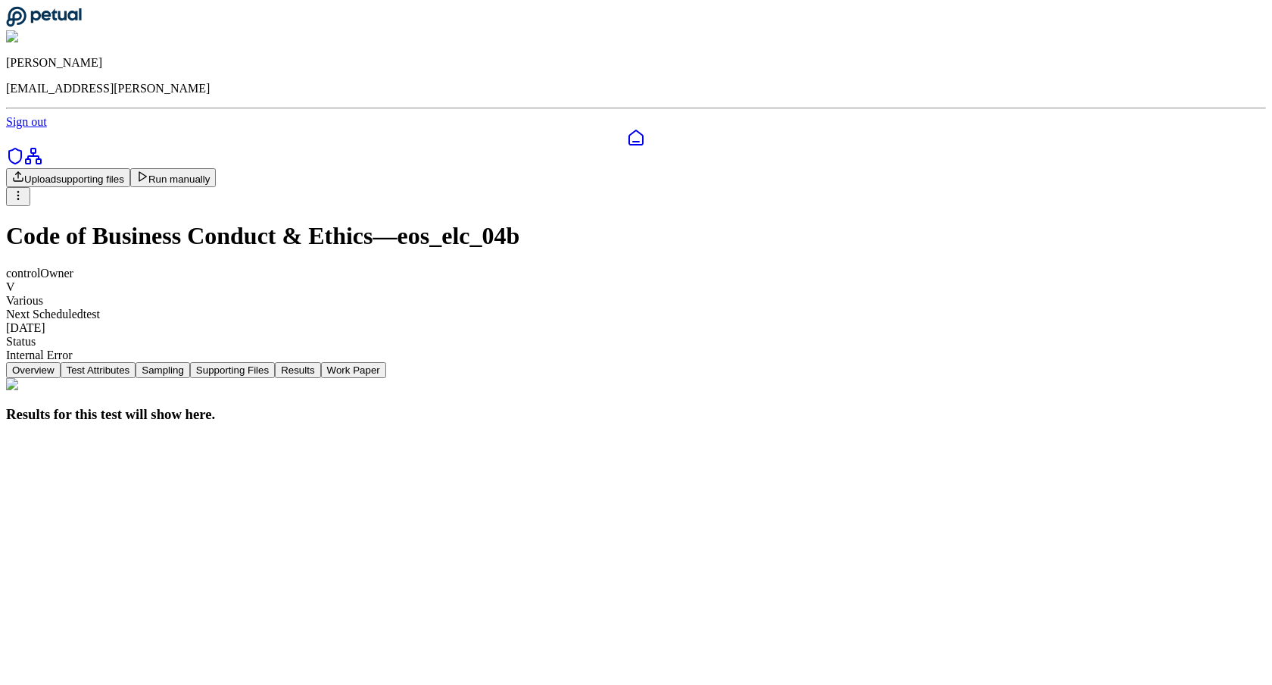
click at [20, 129] on link at bounding box center [636, 138] width 1260 height 18
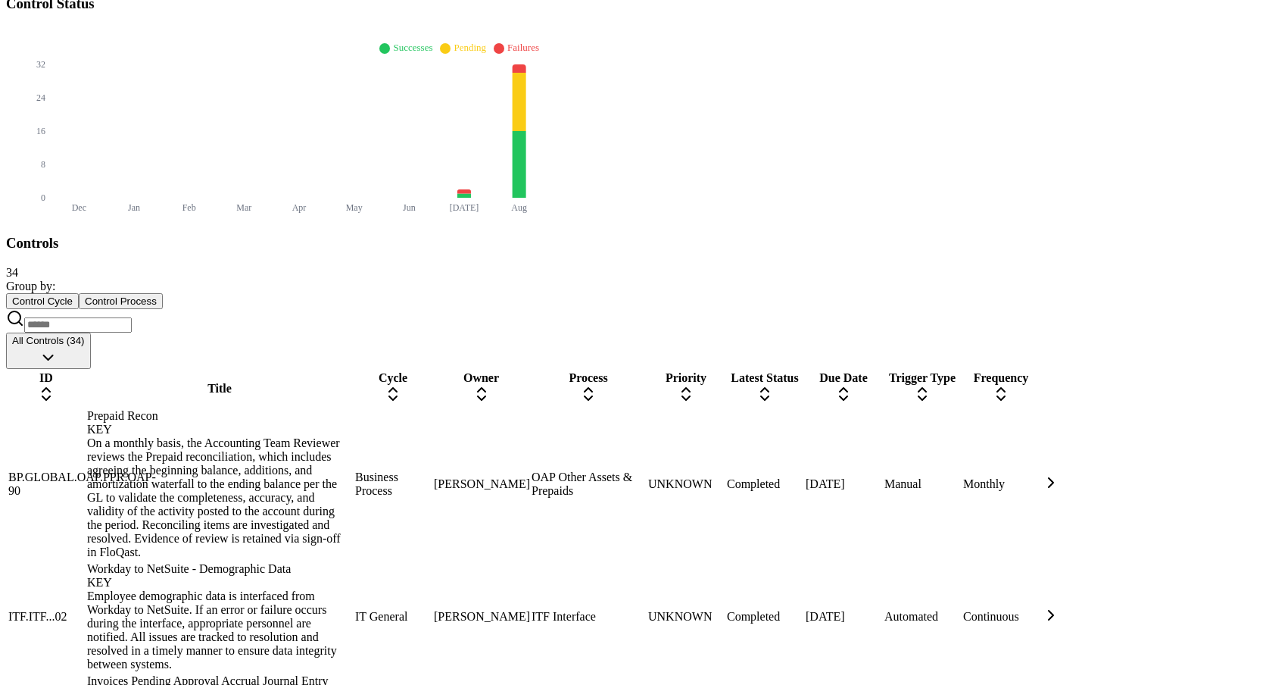
scroll to position [1081, 0]
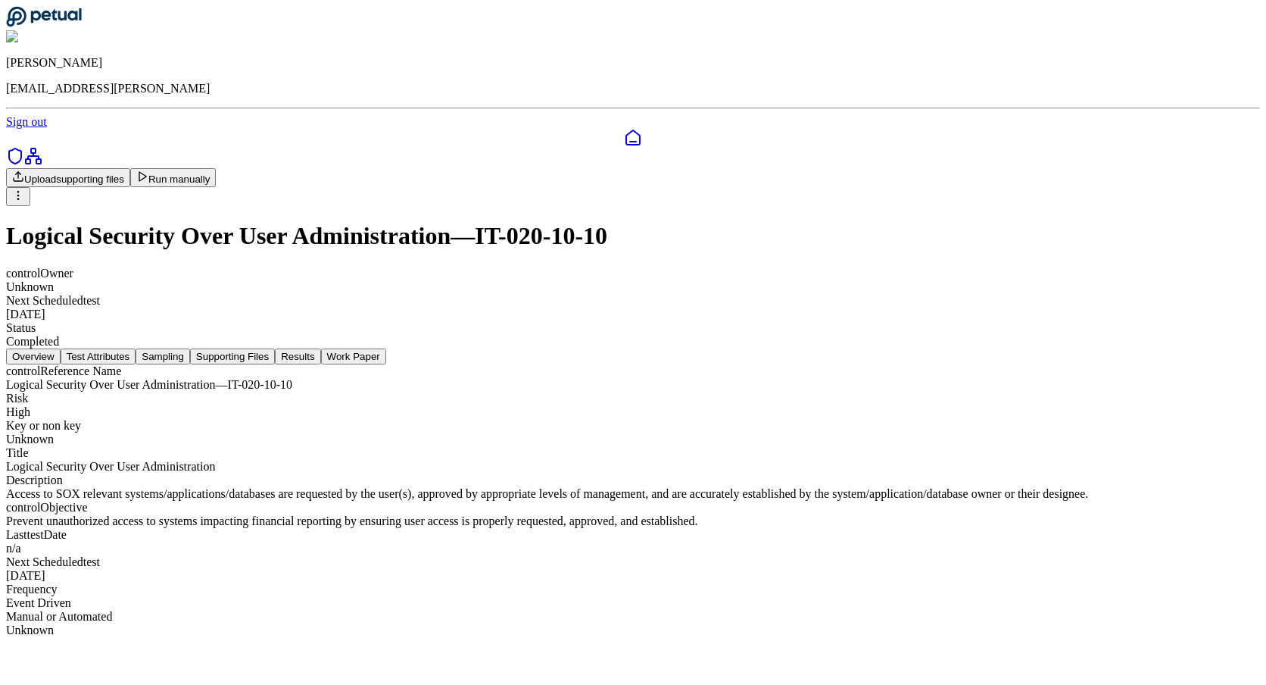
click at [320, 348] on button "Results" at bounding box center [297, 356] width 45 height 16
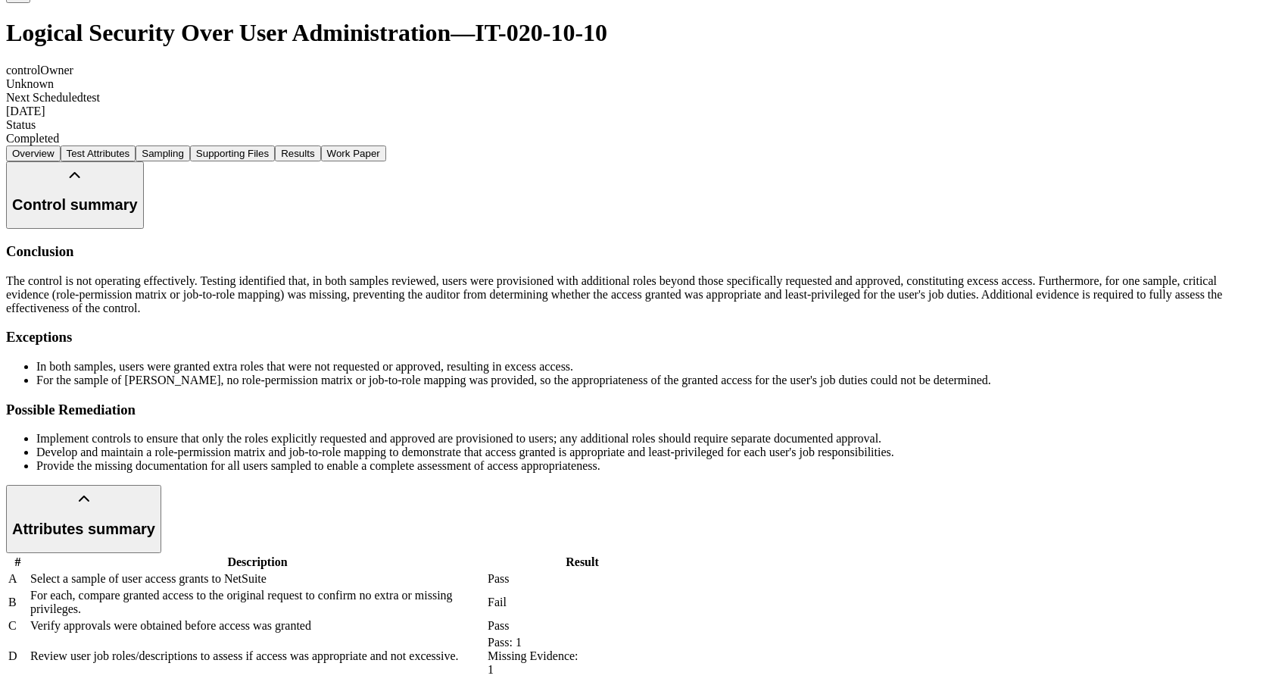
scroll to position [620, 0]
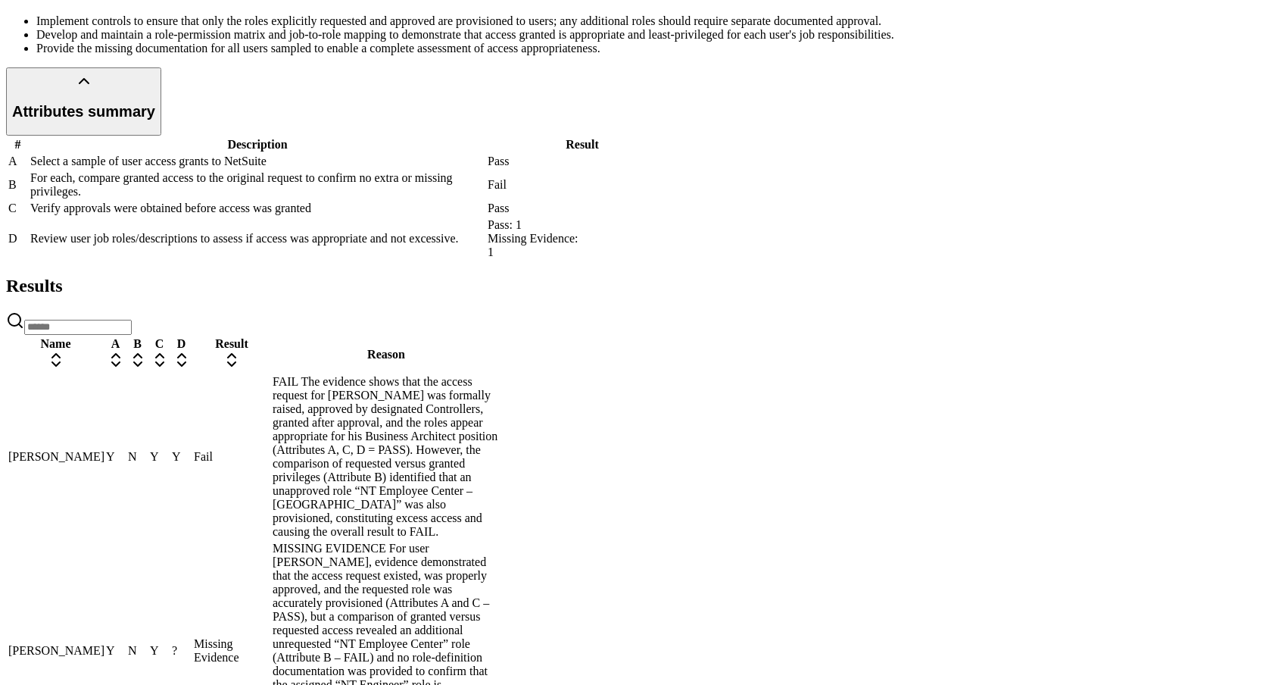
click at [161, 135] on button "Attributes summary" at bounding box center [83, 100] width 155 height 67
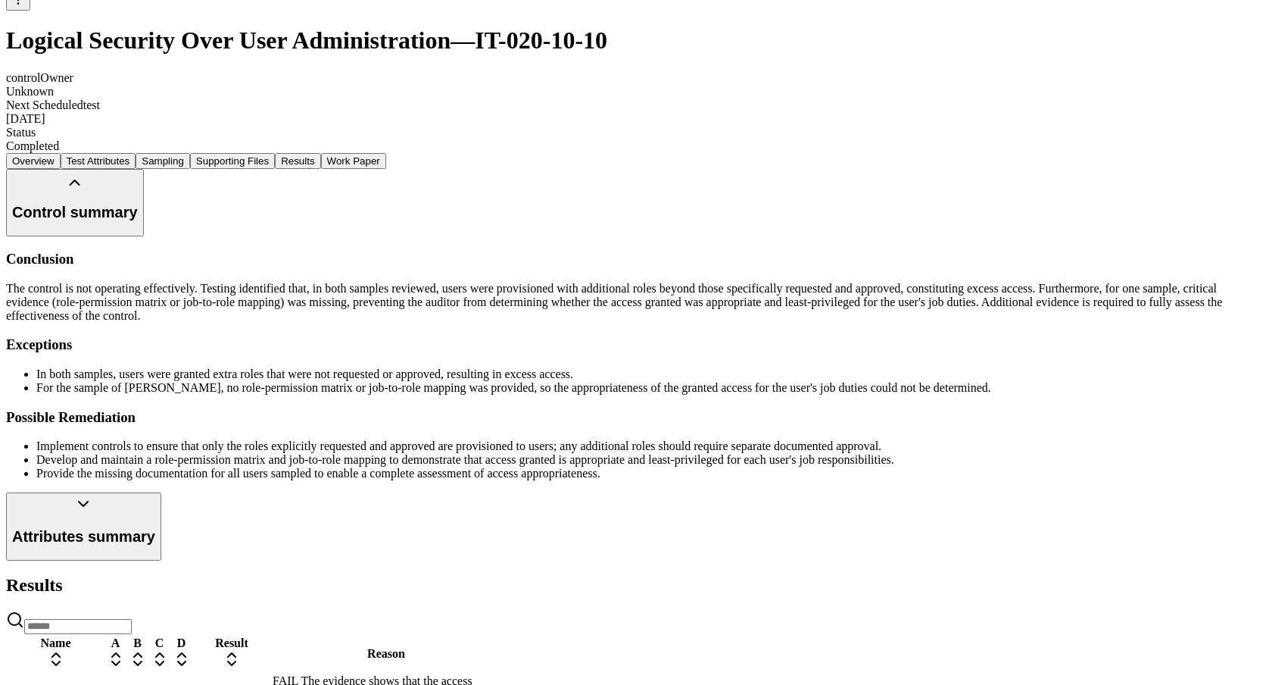
scroll to position [189, 0]
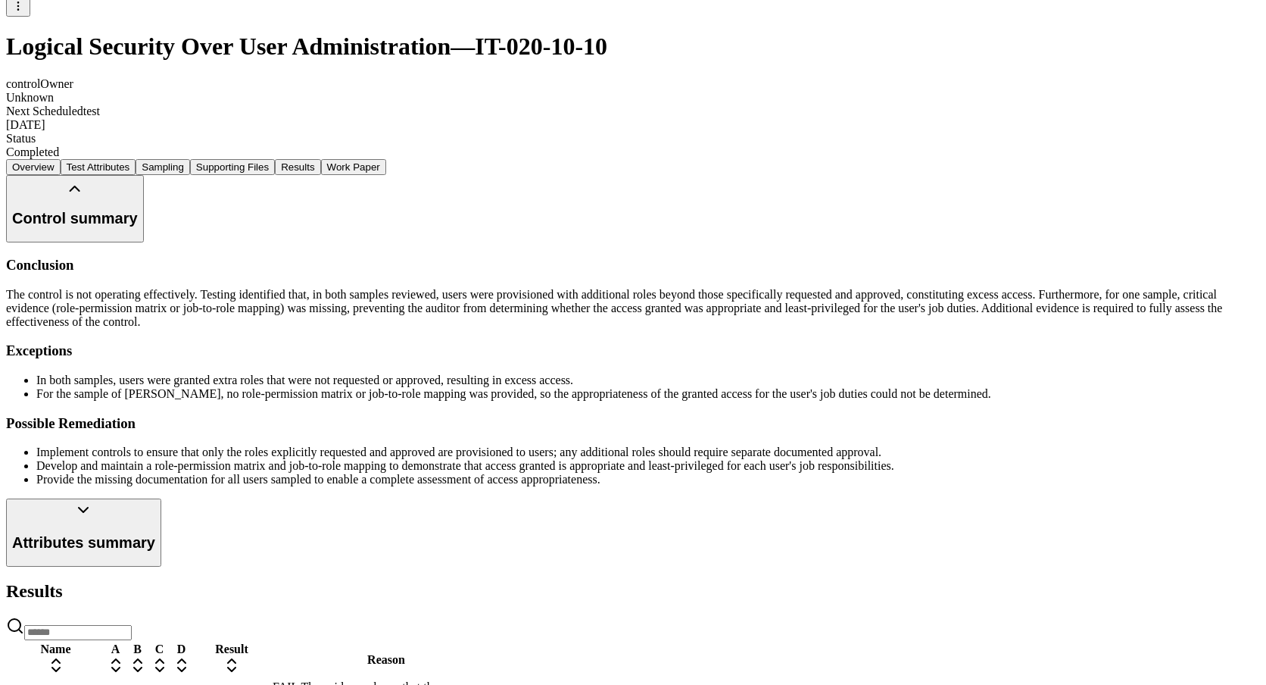
click at [144, 175] on button "Control summary" at bounding box center [75, 208] width 138 height 67
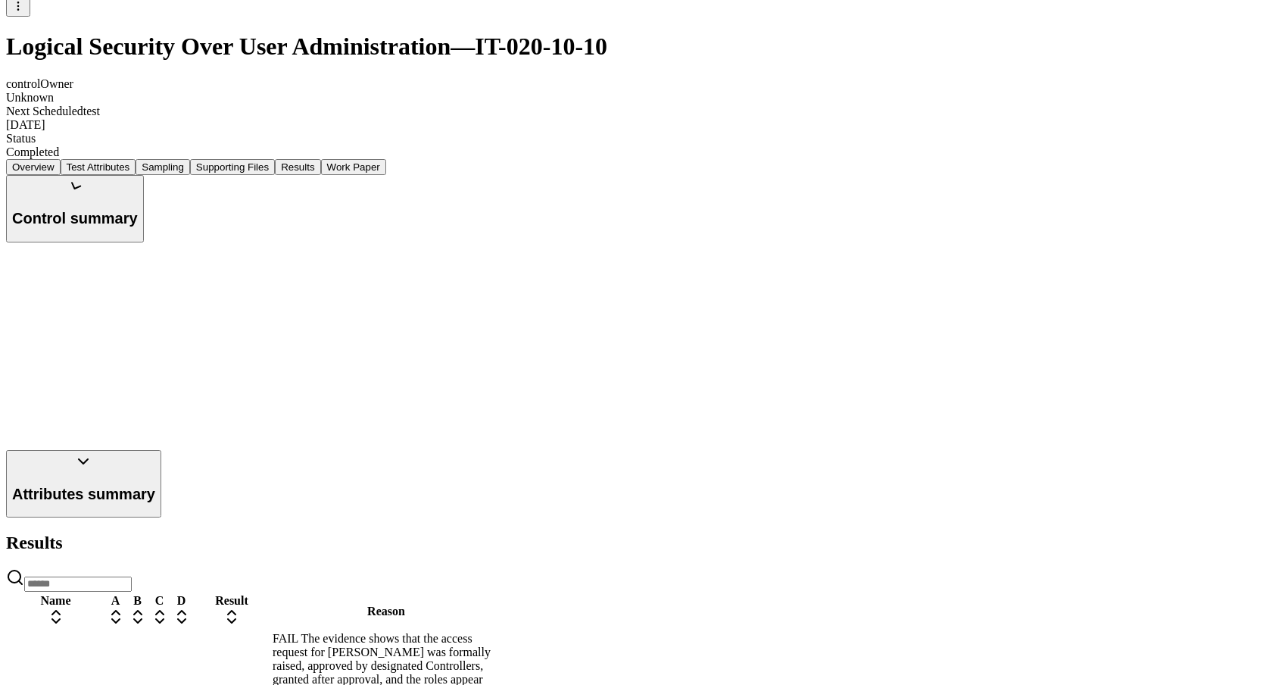
scroll to position [0, 0]
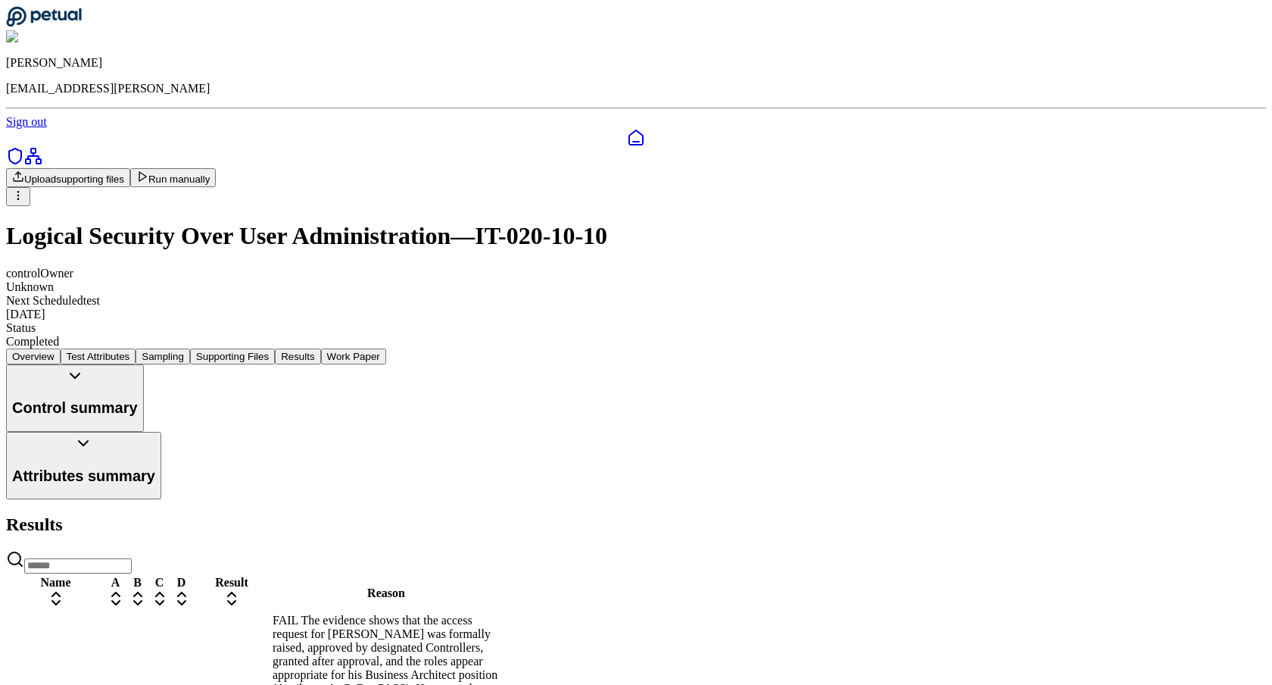
click at [161, 432] on button "Attributes summary" at bounding box center [83, 465] width 155 height 67
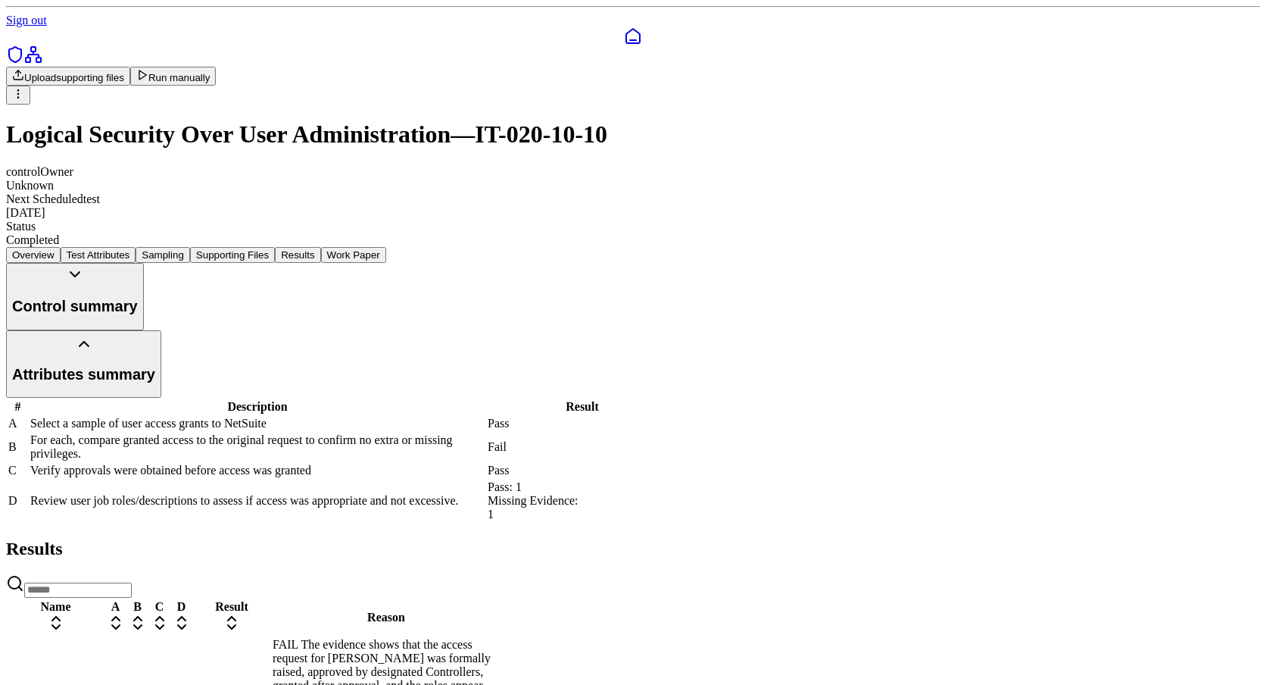
scroll to position [97, 0]
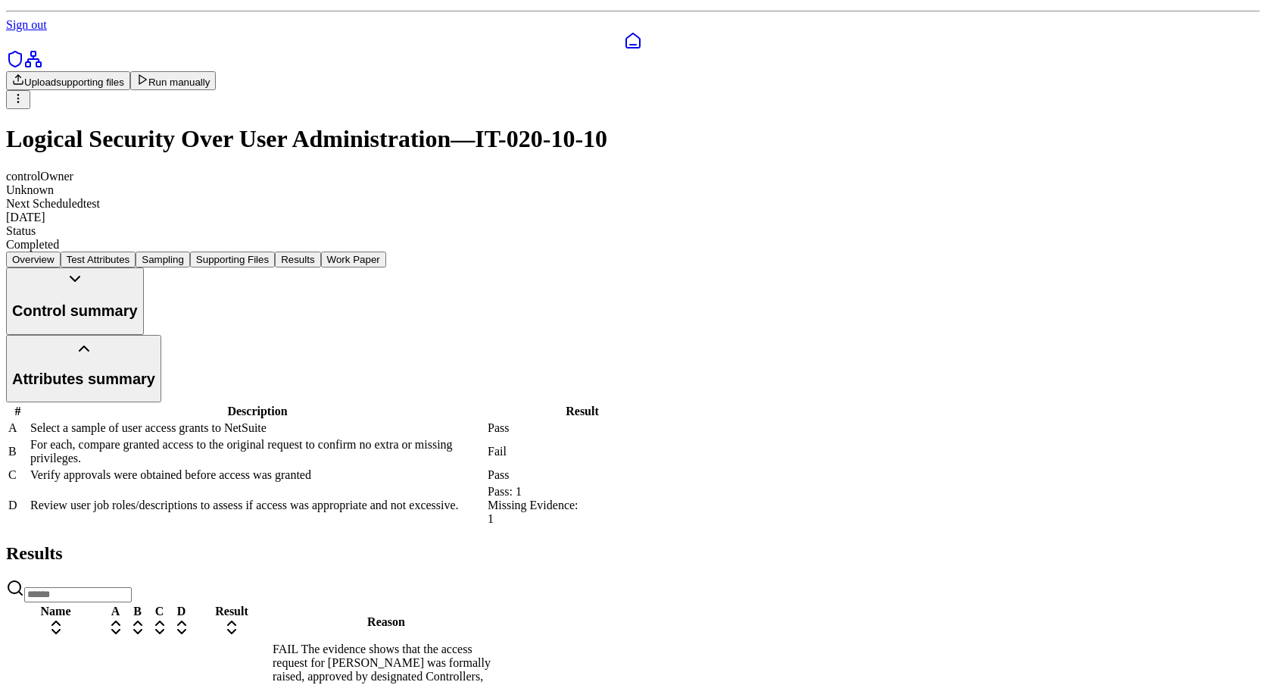
click at [386, 251] on button "Work Paper" at bounding box center [353, 259] width 65 height 16
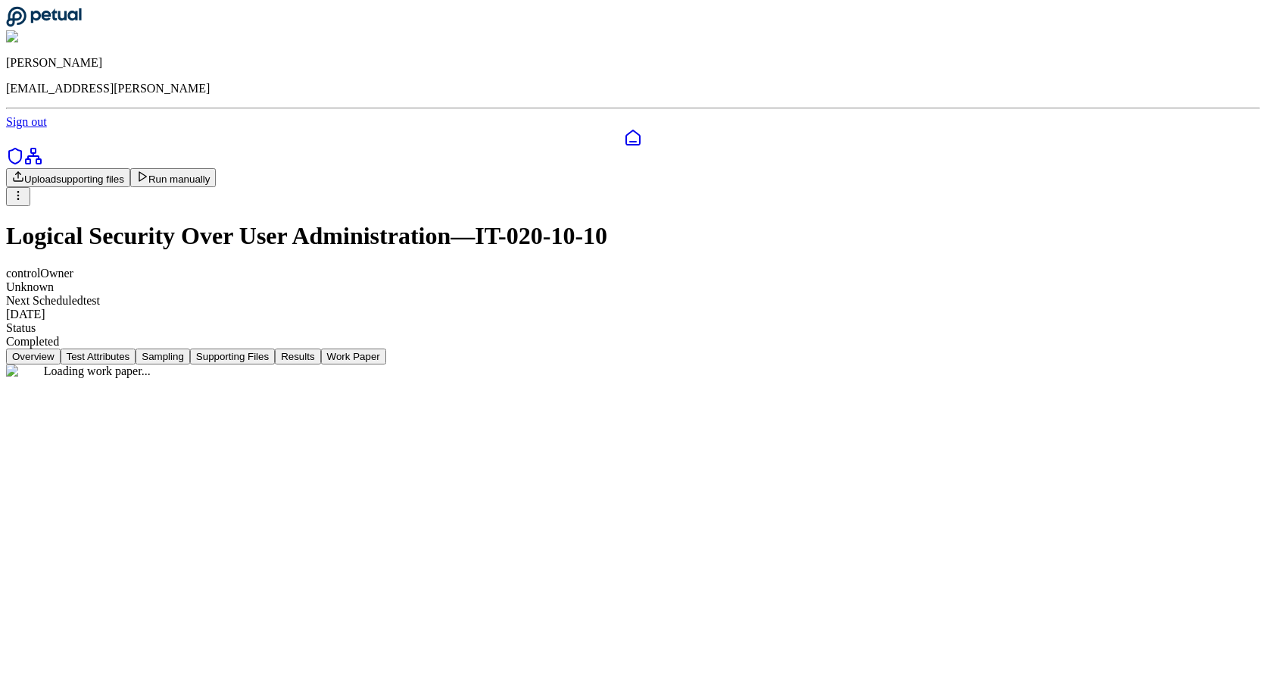
scroll to position [0, 0]
click at [320, 348] on button "Results" at bounding box center [297, 356] width 45 height 16
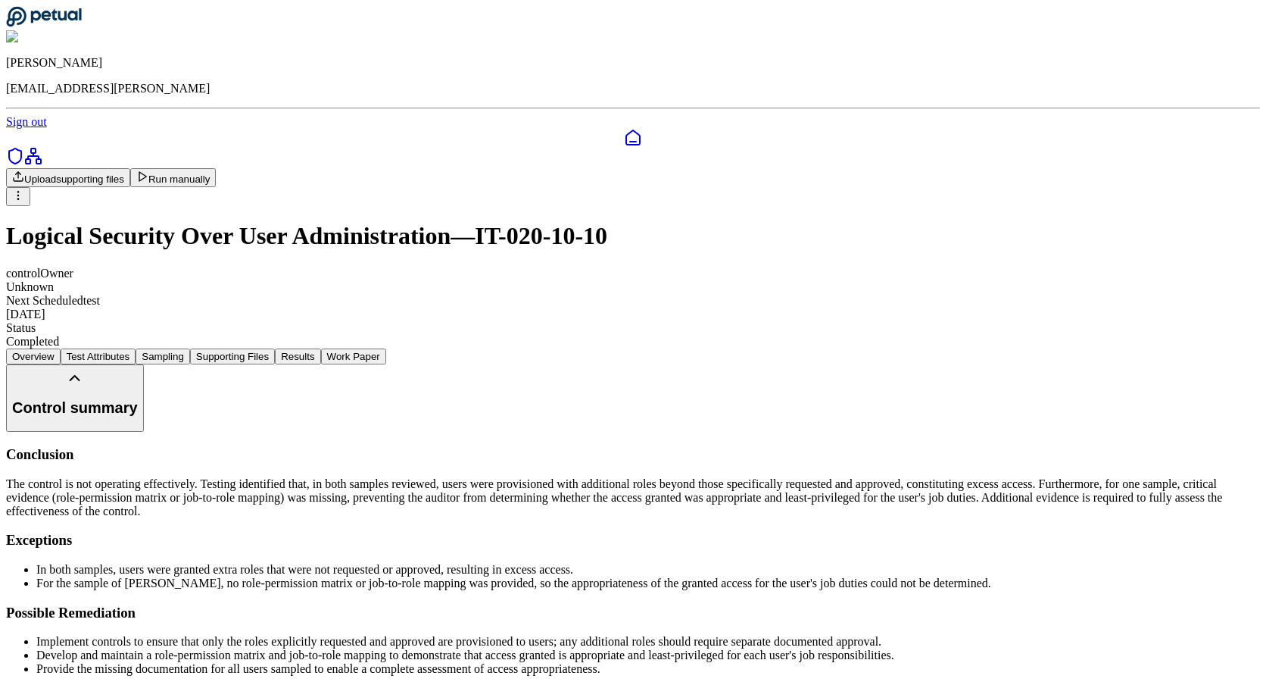
scroll to position [23, 0]
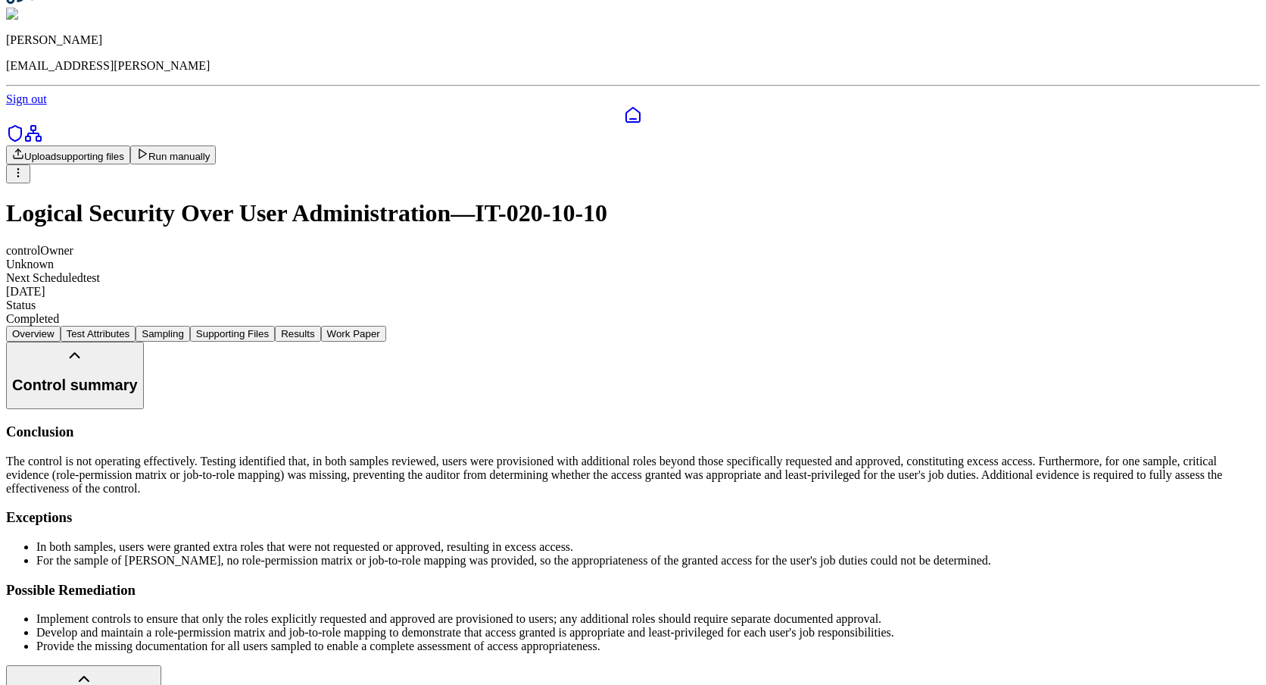
click at [144, 342] on button "Control summary" at bounding box center [75, 375] width 138 height 67
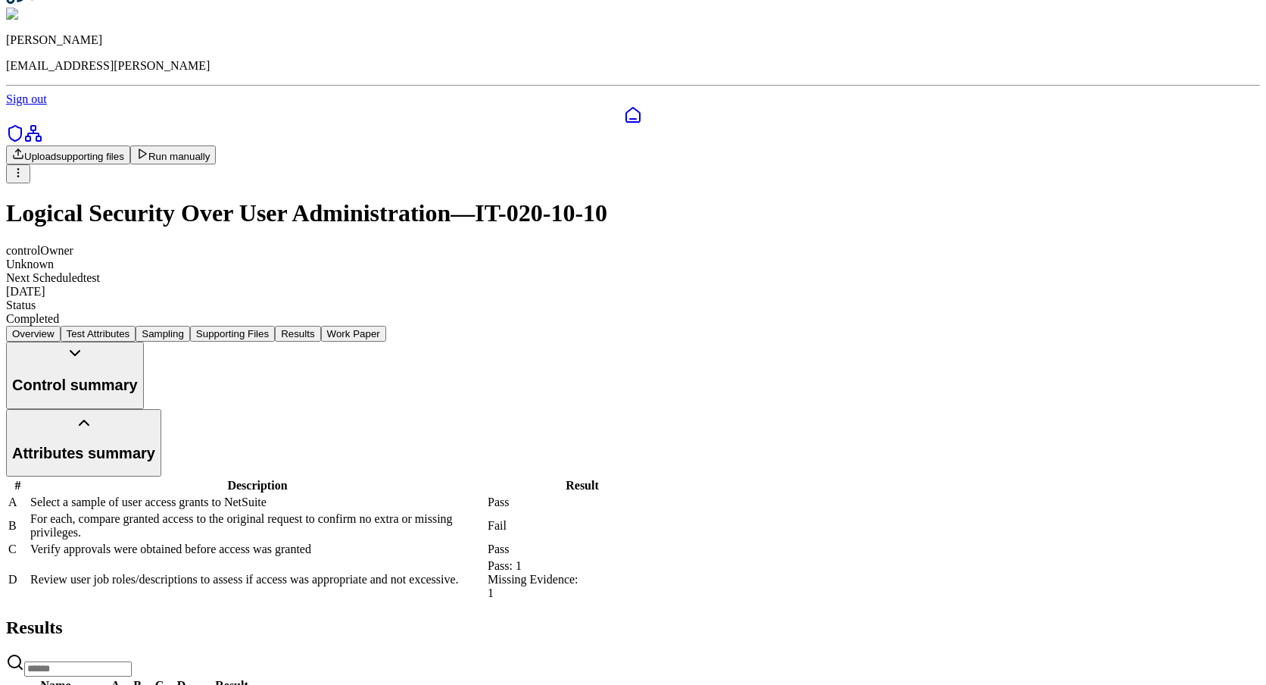
click at [144, 342] on button "Control summary" at bounding box center [75, 375] width 138 height 67
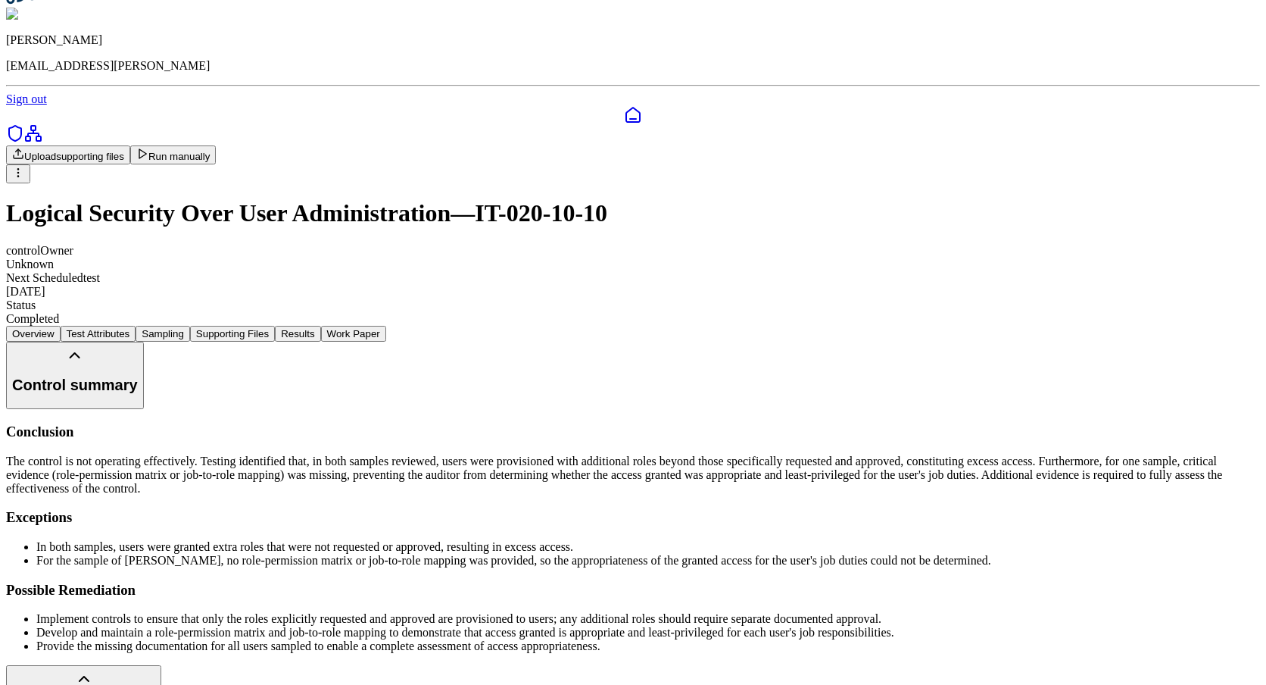
click at [144, 342] on button "Control summary" at bounding box center [75, 375] width 138 height 67
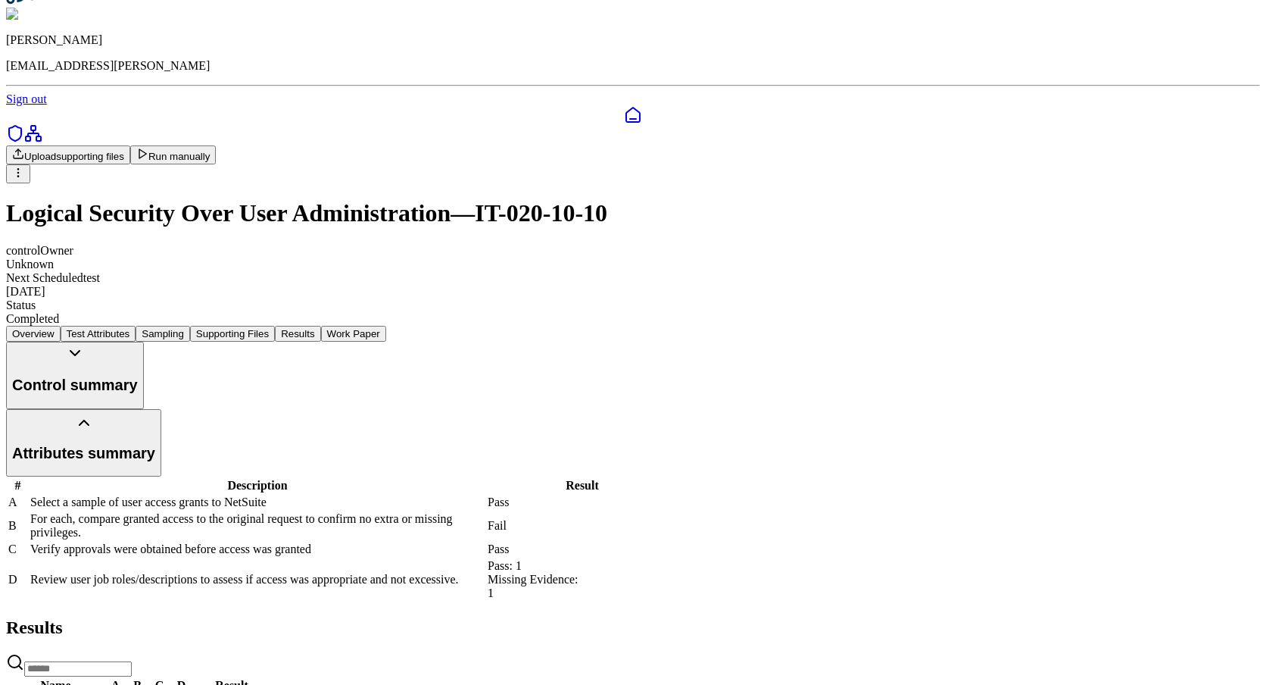
click at [144, 342] on button "Control summary" at bounding box center [75, 375] width 138 height 67
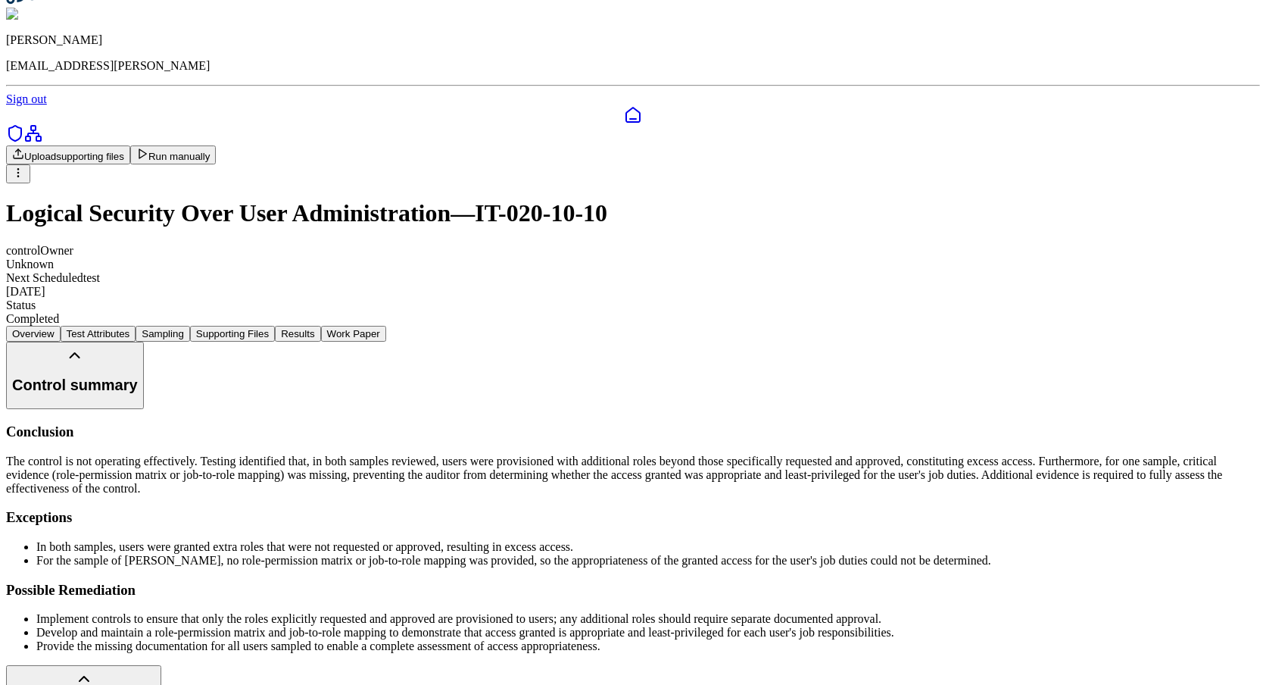
click at [144, 342] on button "Control summary" at bounding box center [75, 375] width 138 height 67
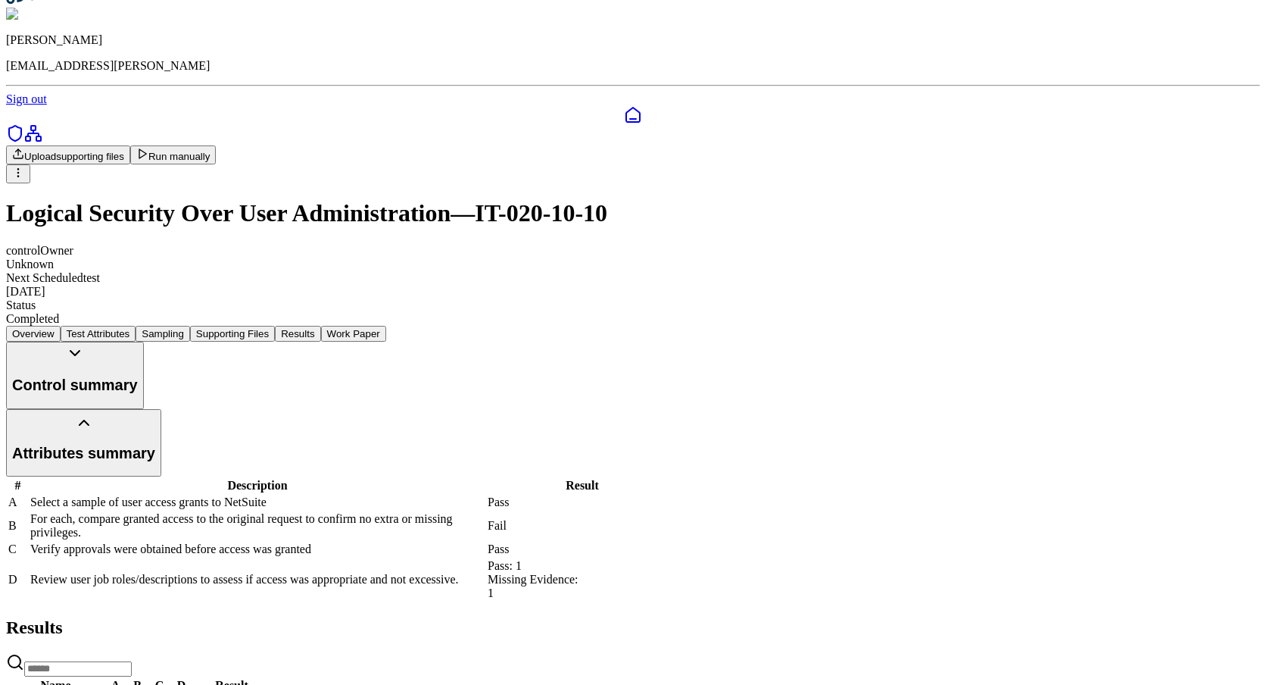
click at [144, 342] on button "Control summary" at bounding box center [75, 375] width 138 height 67
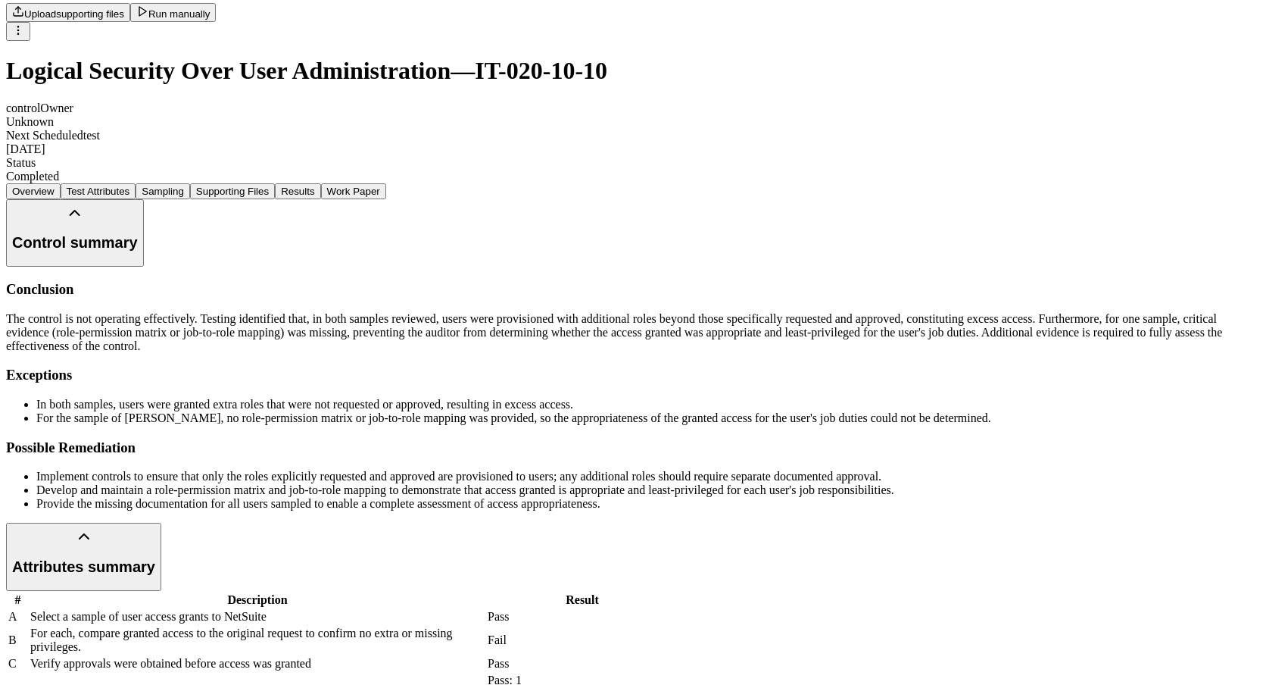
scroll to position [140, 0]
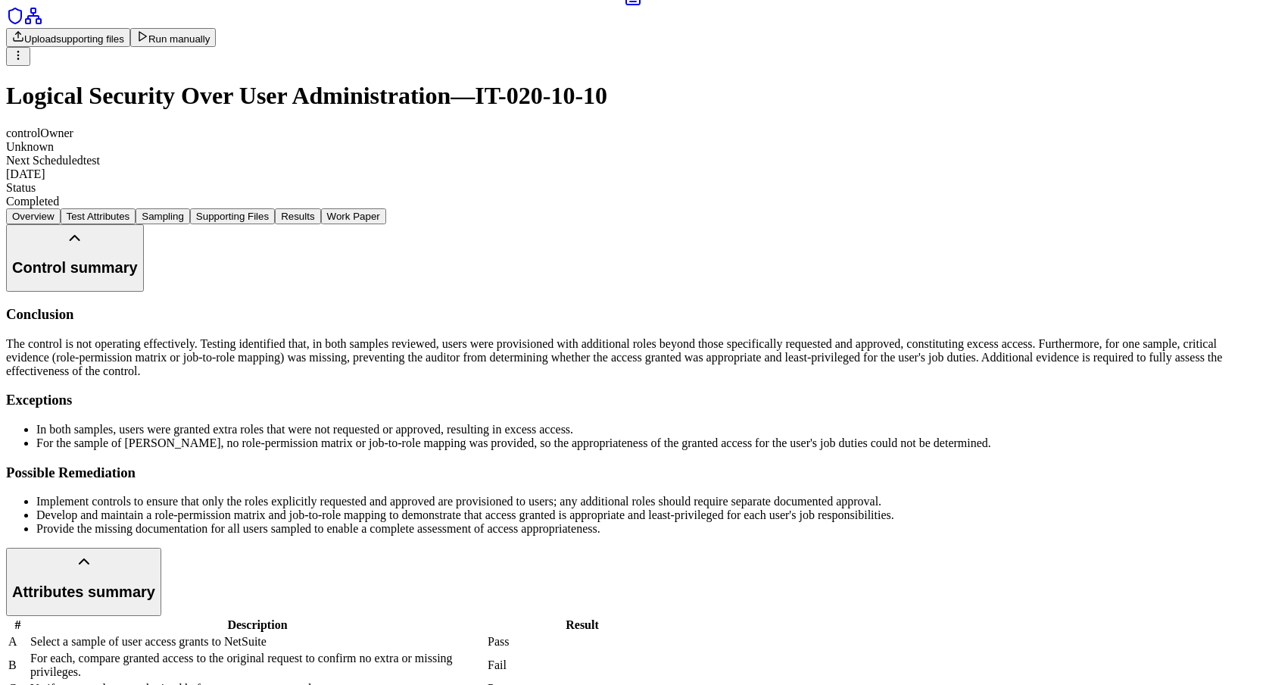
click at [144, 224] on button "Control summary" at bounding box center [75, 257] width 138 height 67
